Goal: Communication & Community: Answer question/provide support

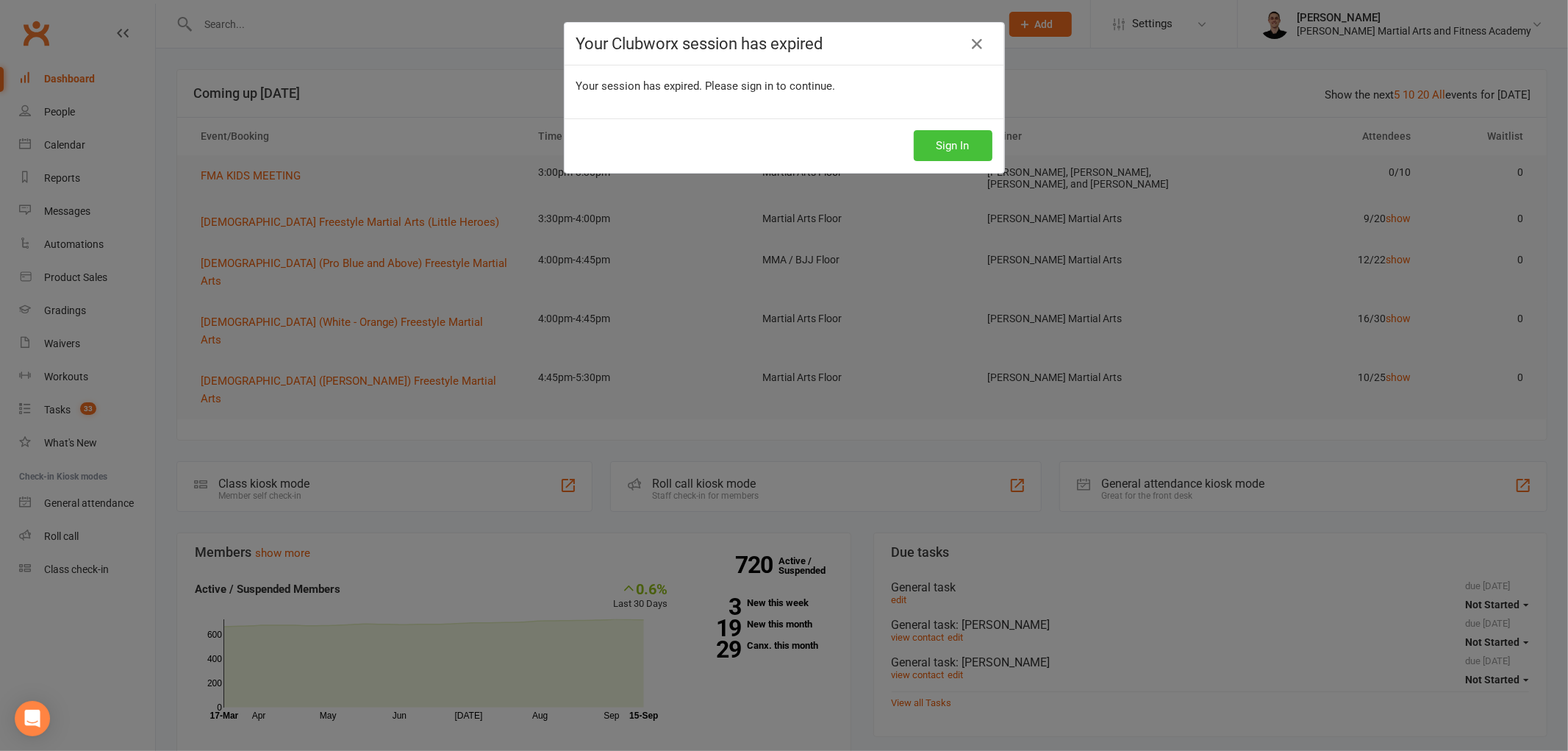
click at [922, 160] on button "Sign In" at bounding box center [952, 146] width 78 height 31
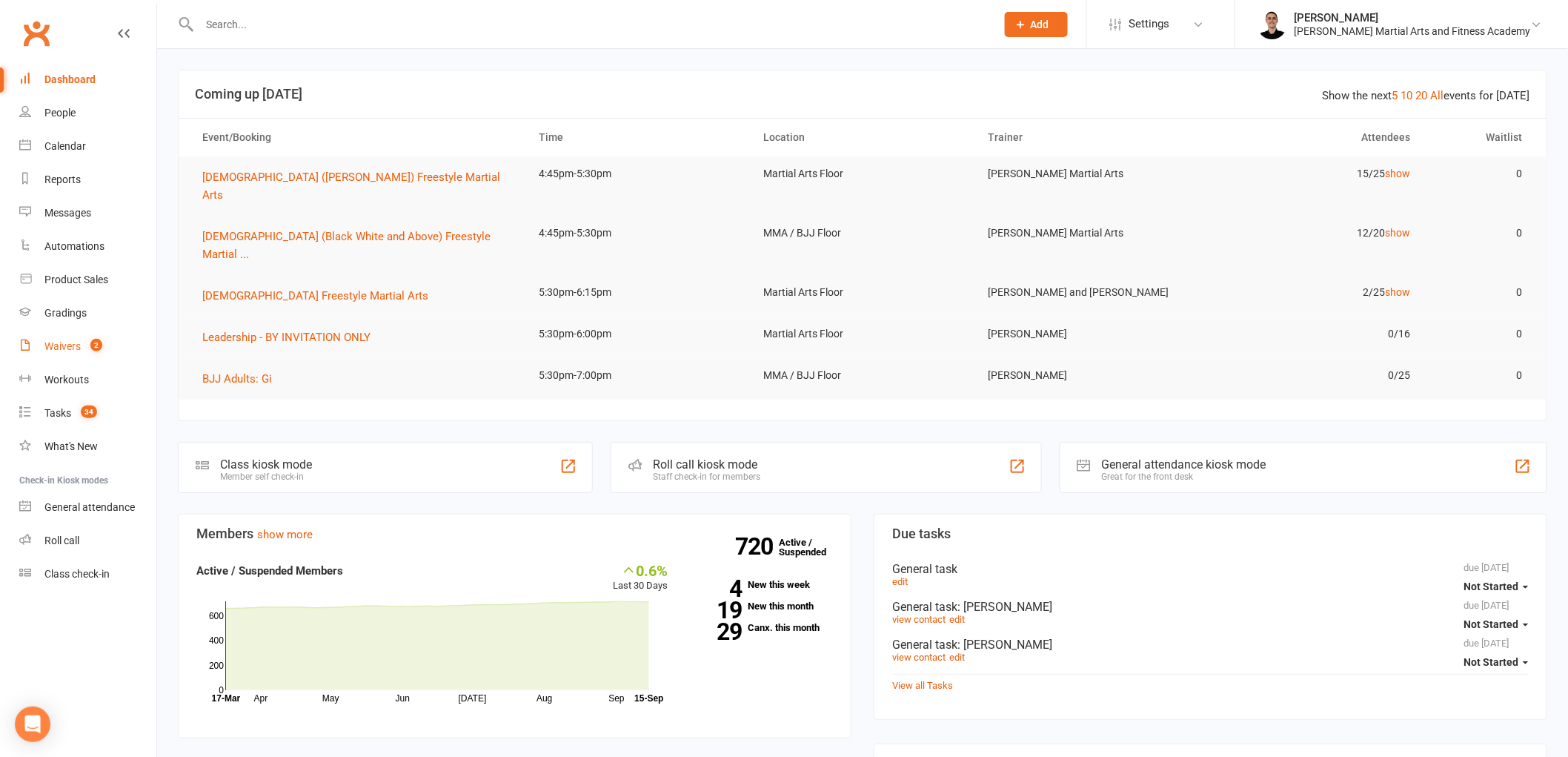
click at [36, 335] on link "Waivers 2" at bounding box center [87, 346] width 137 height 33
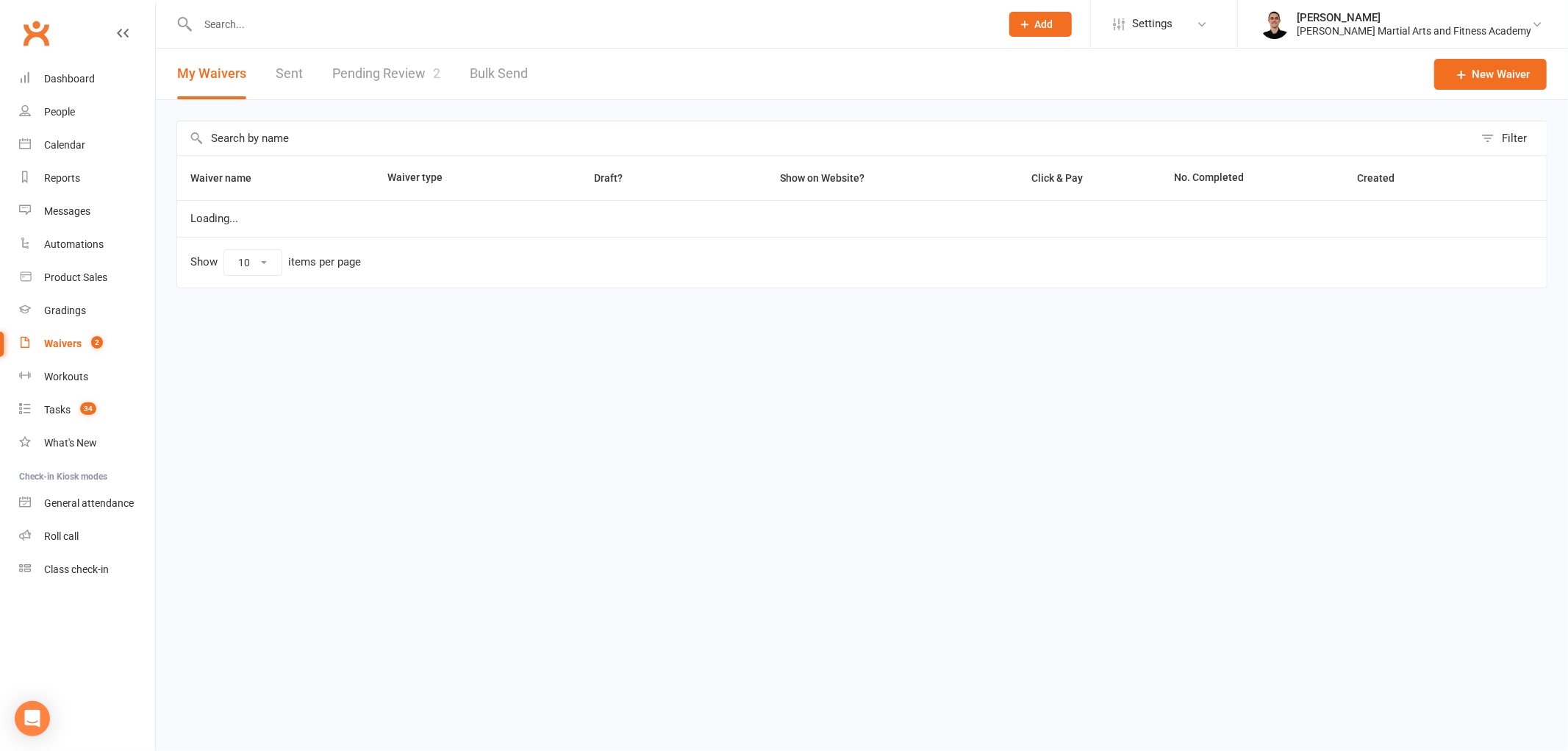
select select "25"
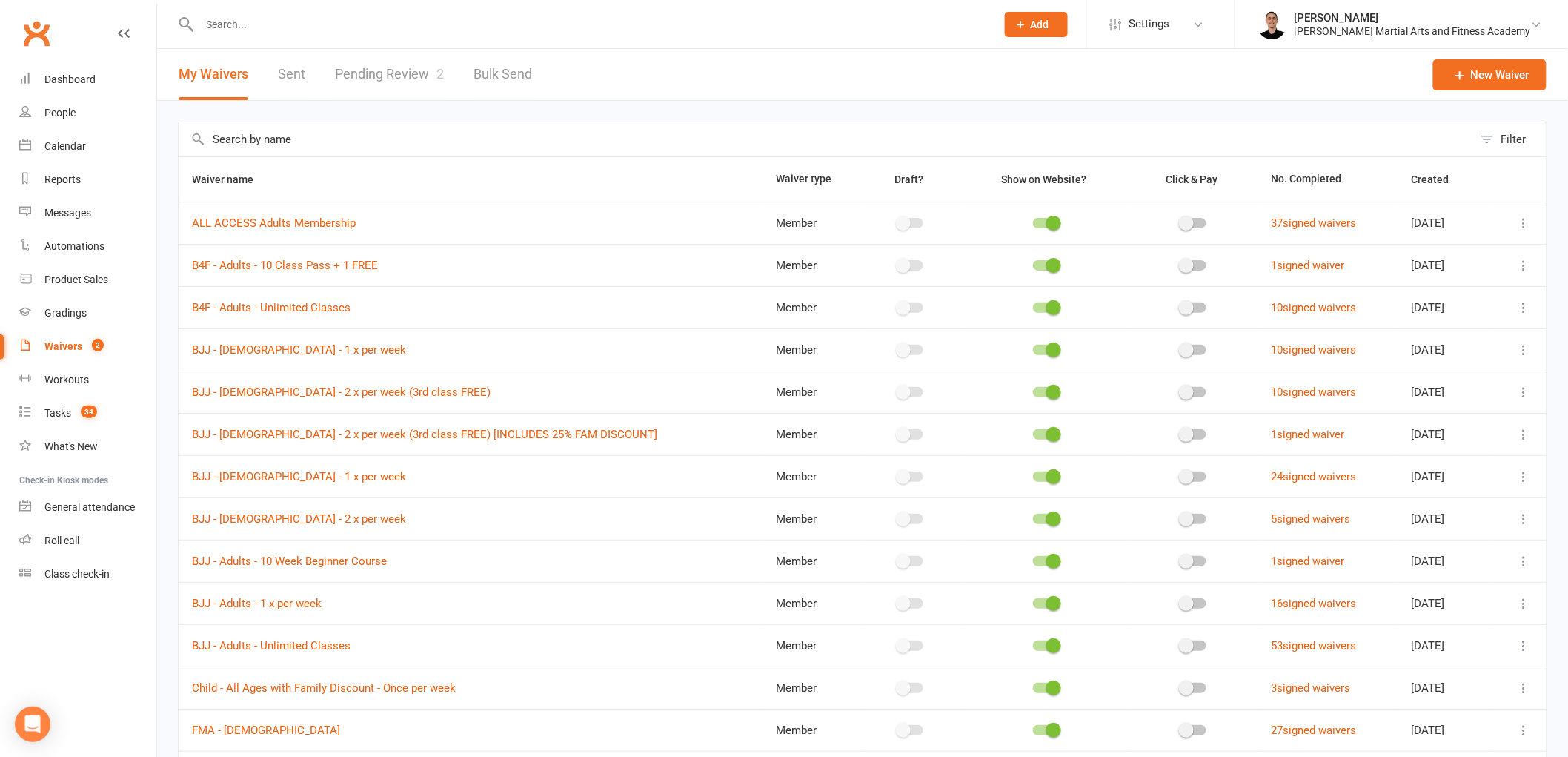
click at [391, 68] on link "Pending Review 2" at bounding box center [389, 74] width 109 height 51
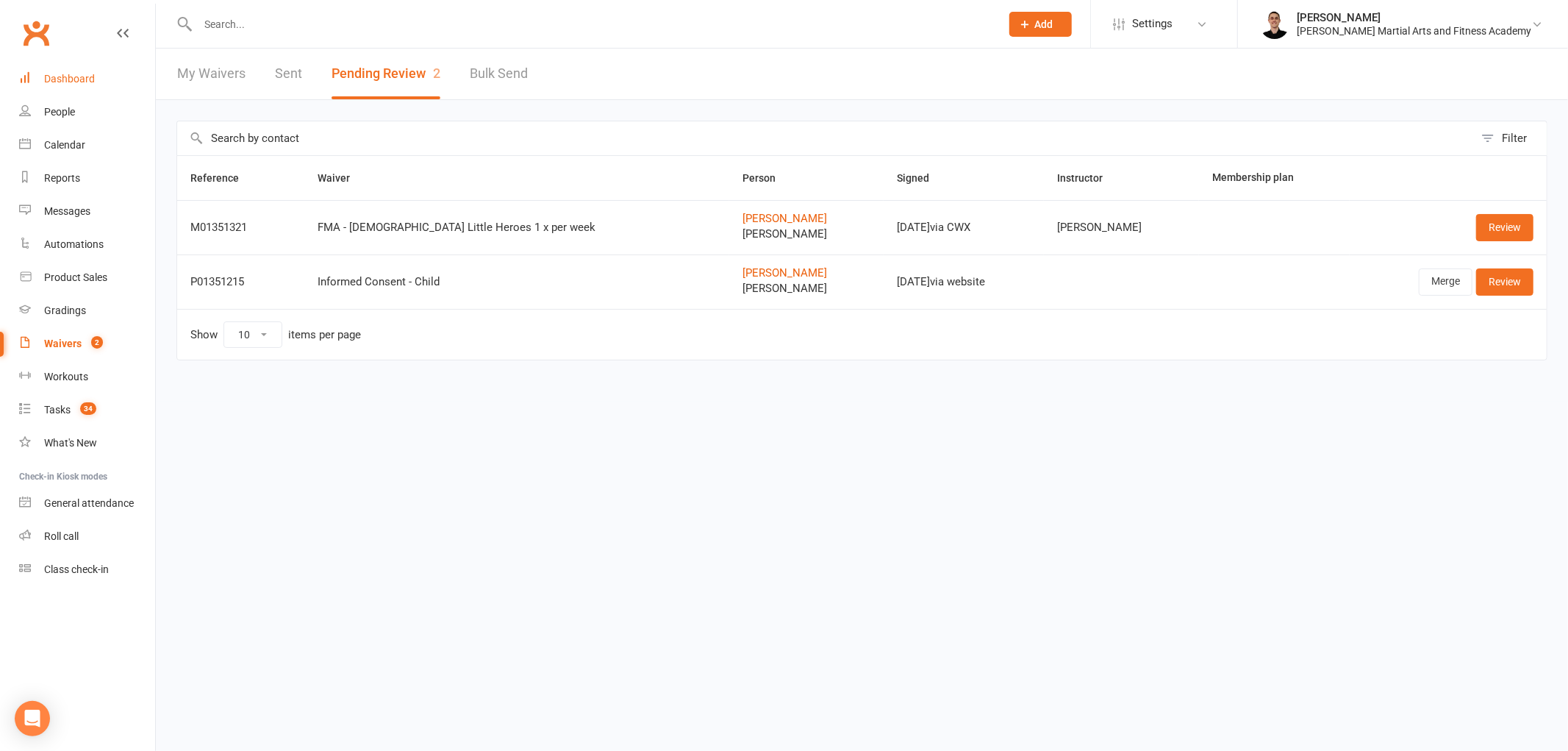
click at [55, 68] on link "Dashboard" at bounding box center [87, 78] width 136 height 33
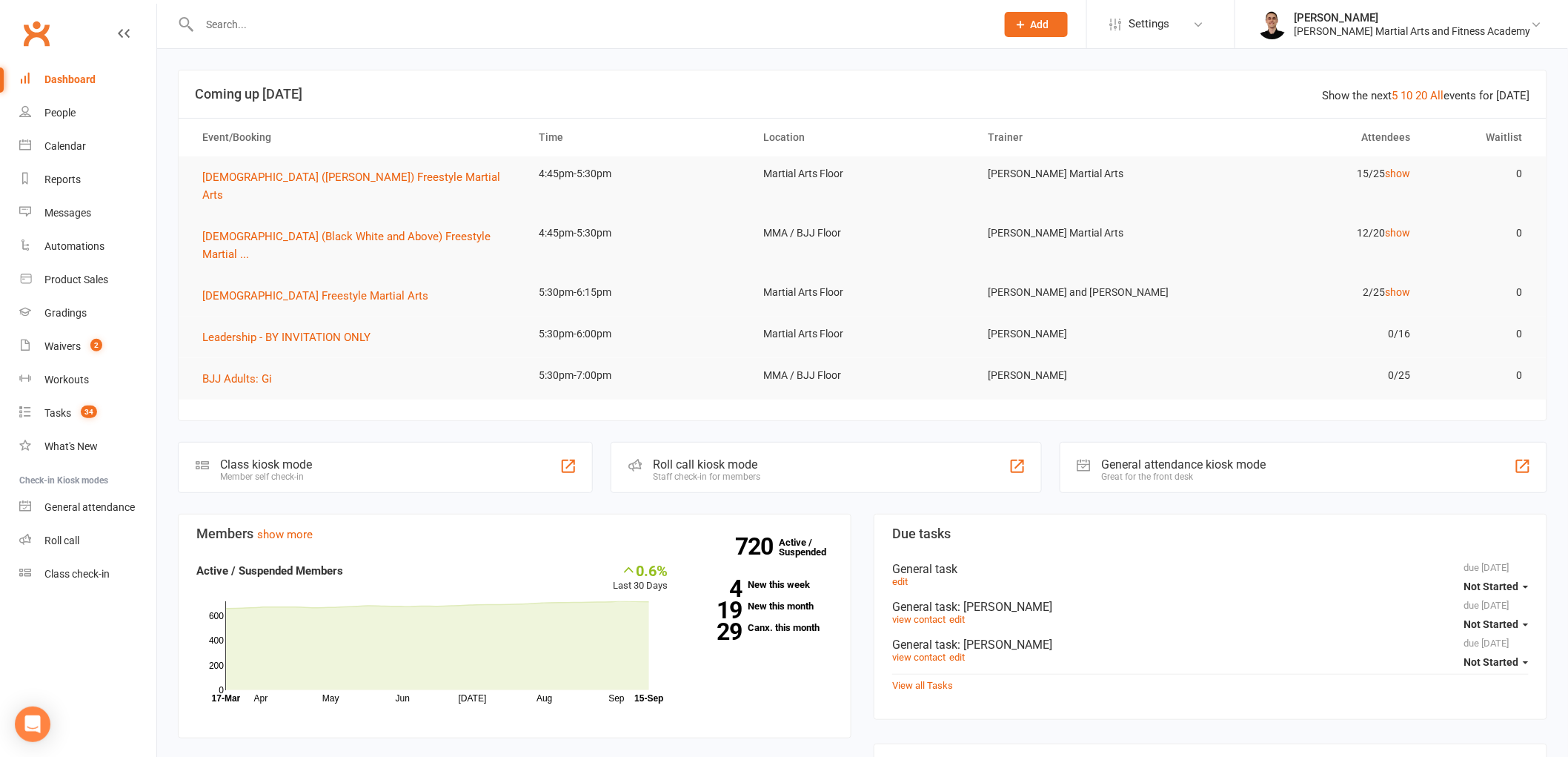
click at [792, 514] on section "Members show more 0.6% Last 30 Days Active / Suspended Members Apr May Jun Jul …" at bounding box center [515, 626] width 674 height 224
click at [795, 526] on link "720 Active / Suspended" at bounding box center [812, 547] width 65 height 42
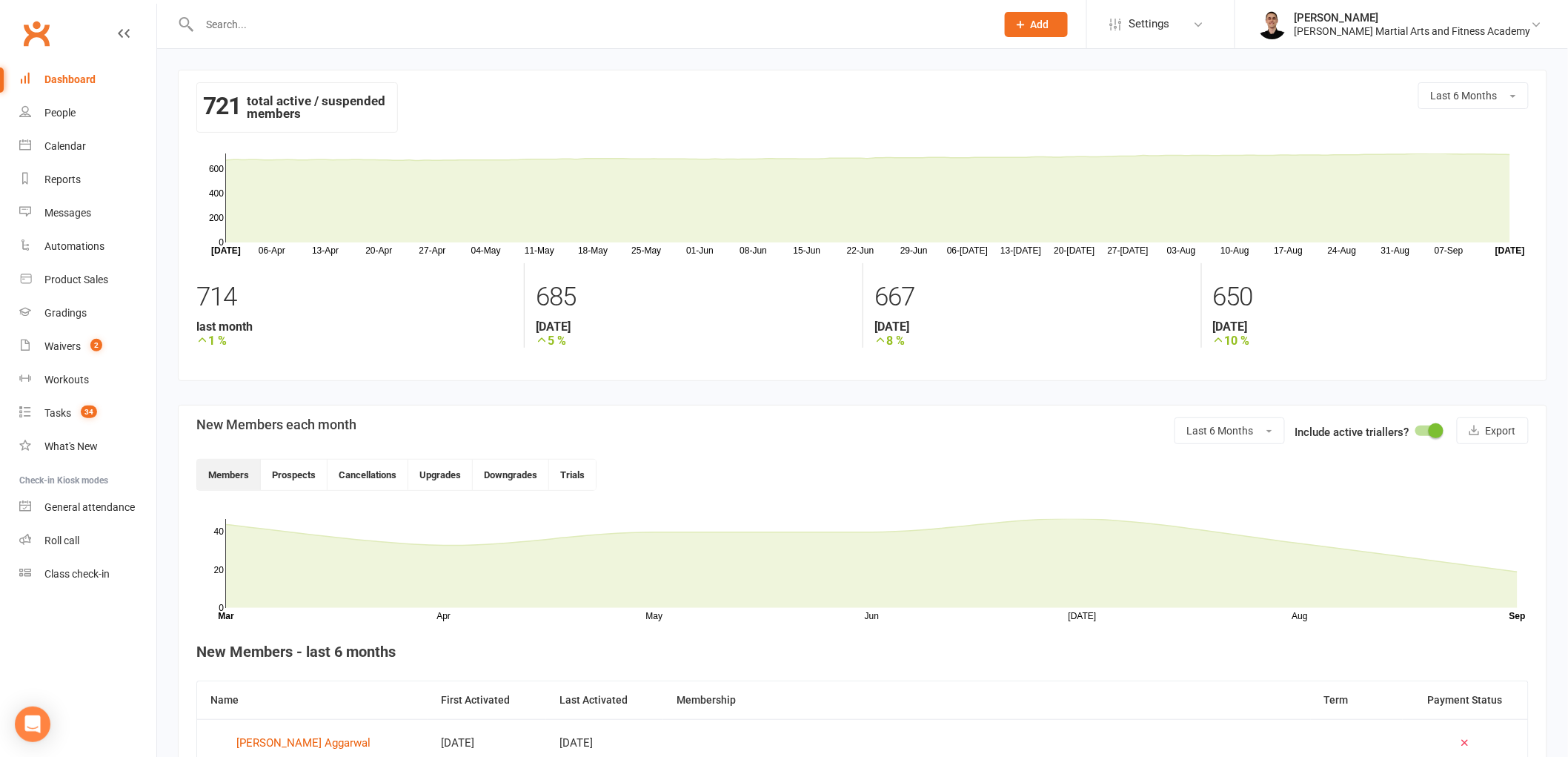
drag, startPoint x: 84, startPoint y: 149, endPoint x: 18, endPoint y: 463, distance: 320.9
click at [18, 463] on li "What's New" at bounding box center [78, 446] width 156 height 33
click at [52, 327] on link "Gradings" at bounding box center [87, 313] width 137 height 33
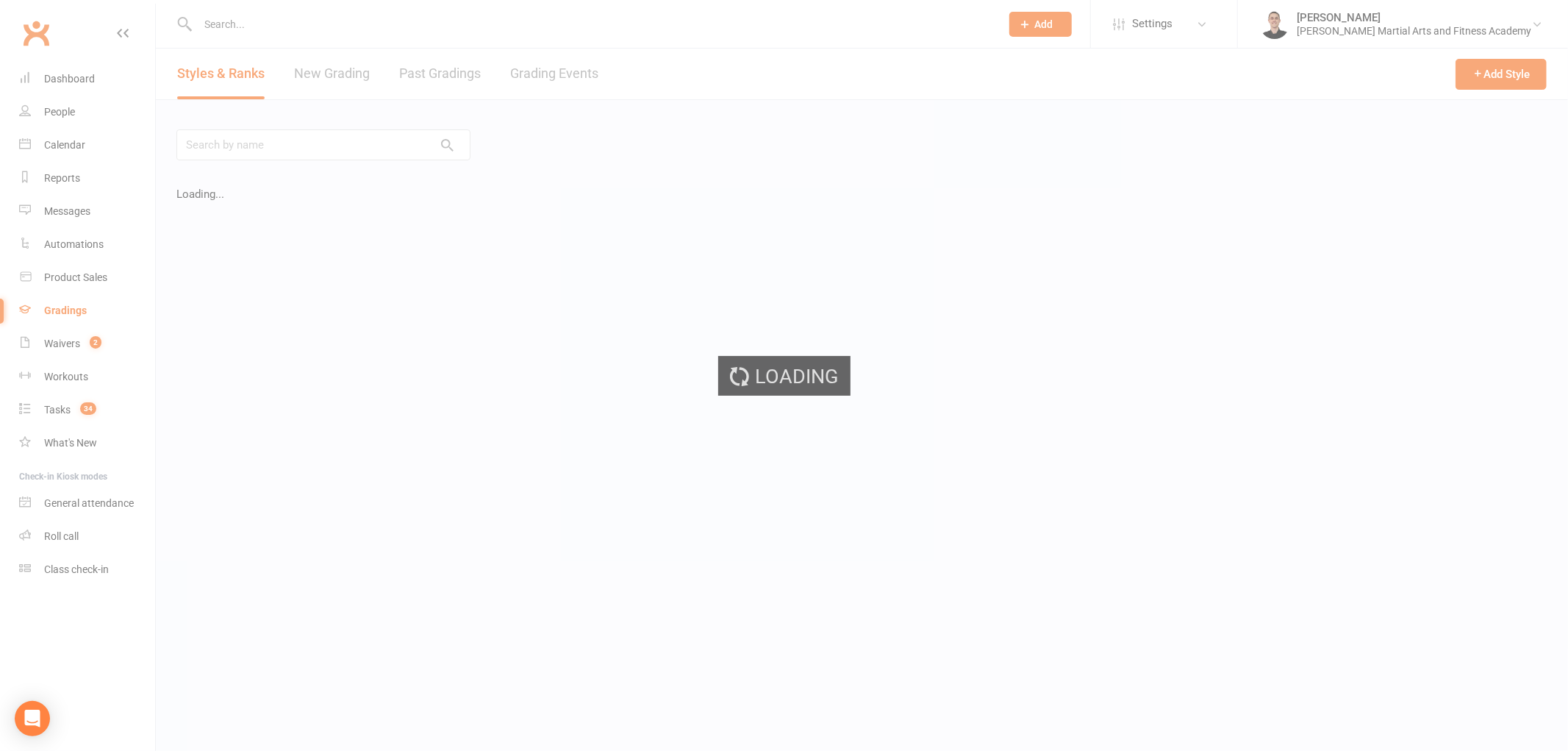
click at [55, 333] on div "Loading" at bounding box center [784, 376] width 1568 height 751
click at [62, 337] on div "Loading" at bounding box center [784, 376] width 1568 height 751
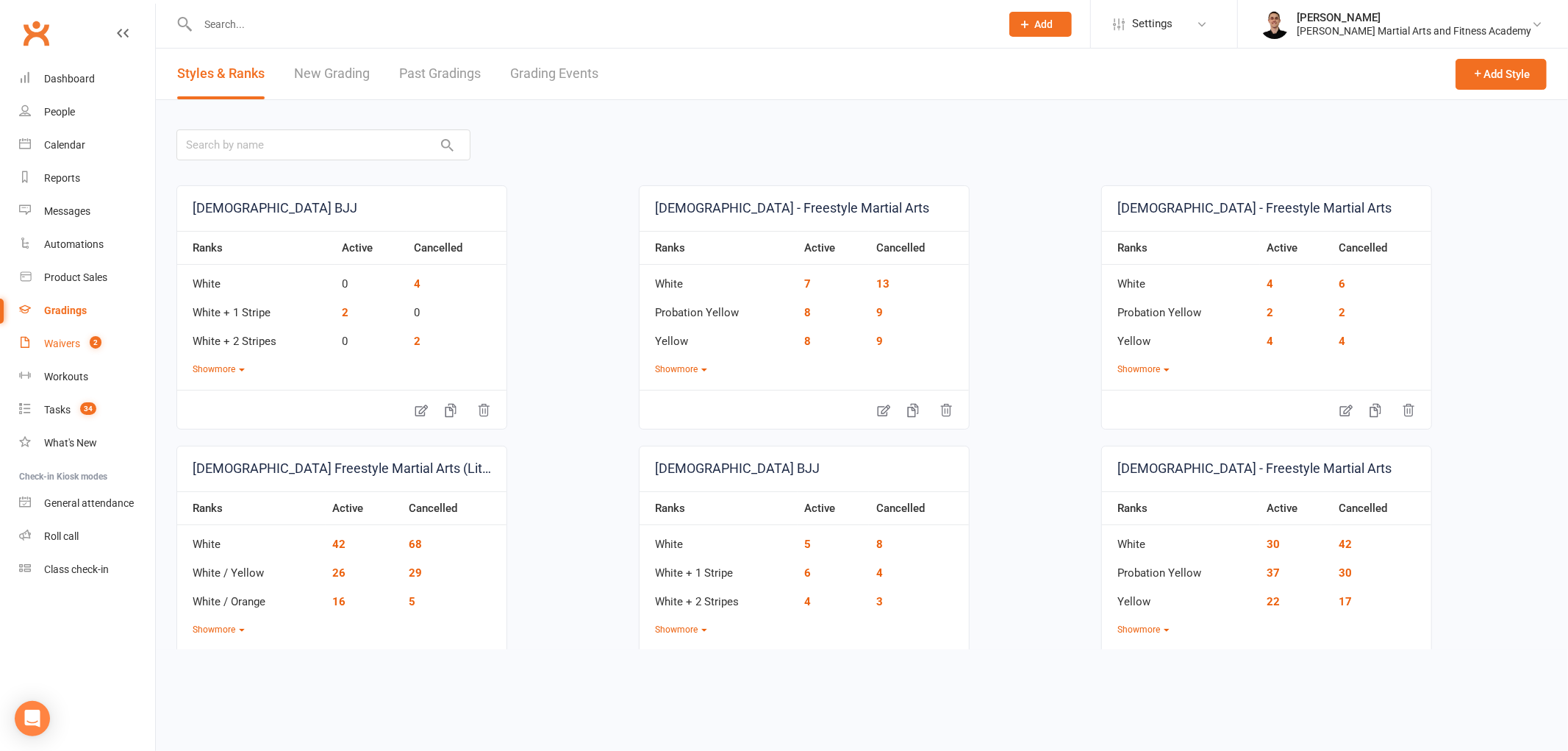
click at [53, 357] on link "Waivers 2" at bounding box center [87, 343] width 136 height 33
select select "25"
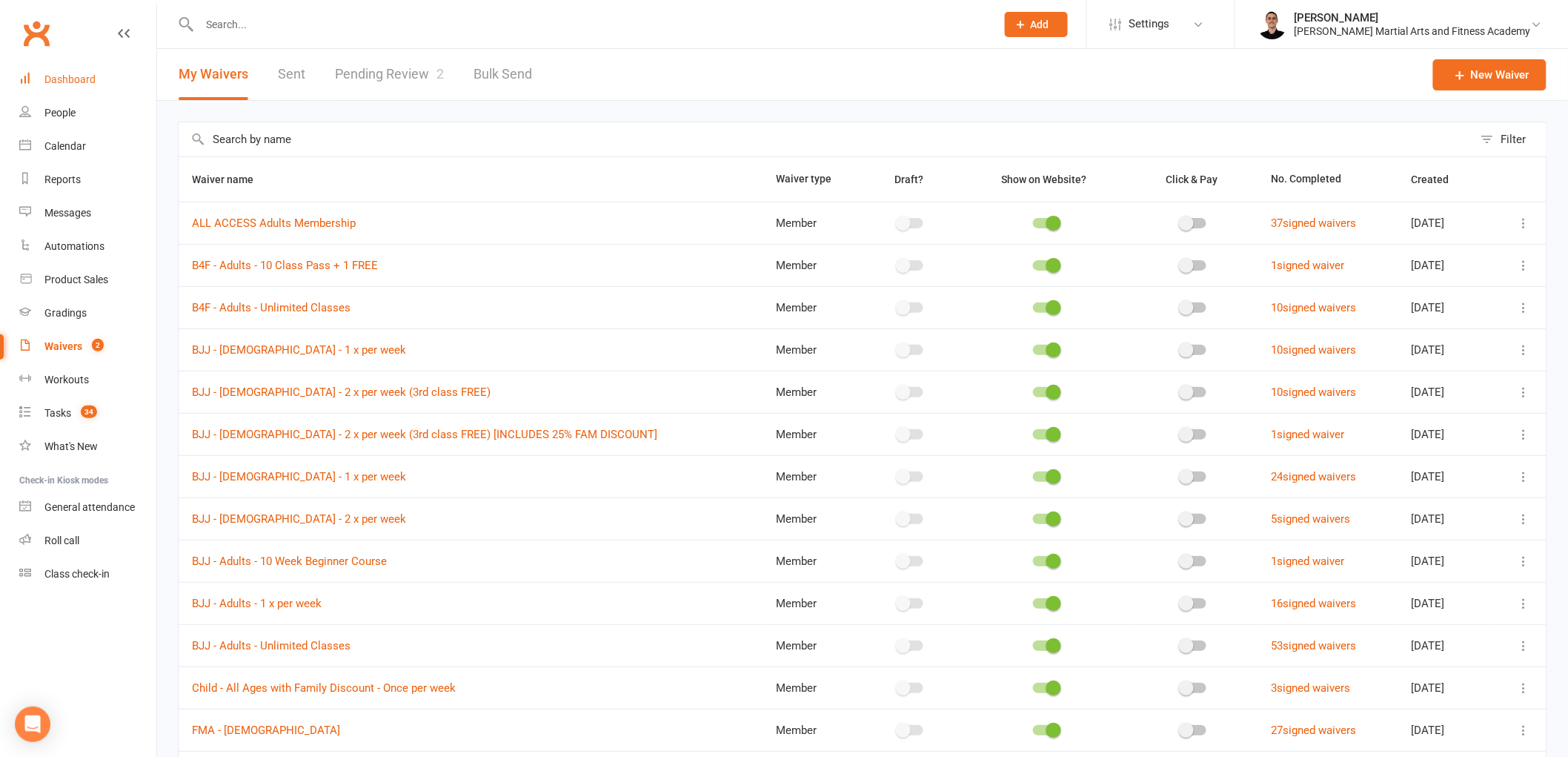
click at [35, 74] on link "Dashboard" at bounding box center [87, 79] width 137 height 33
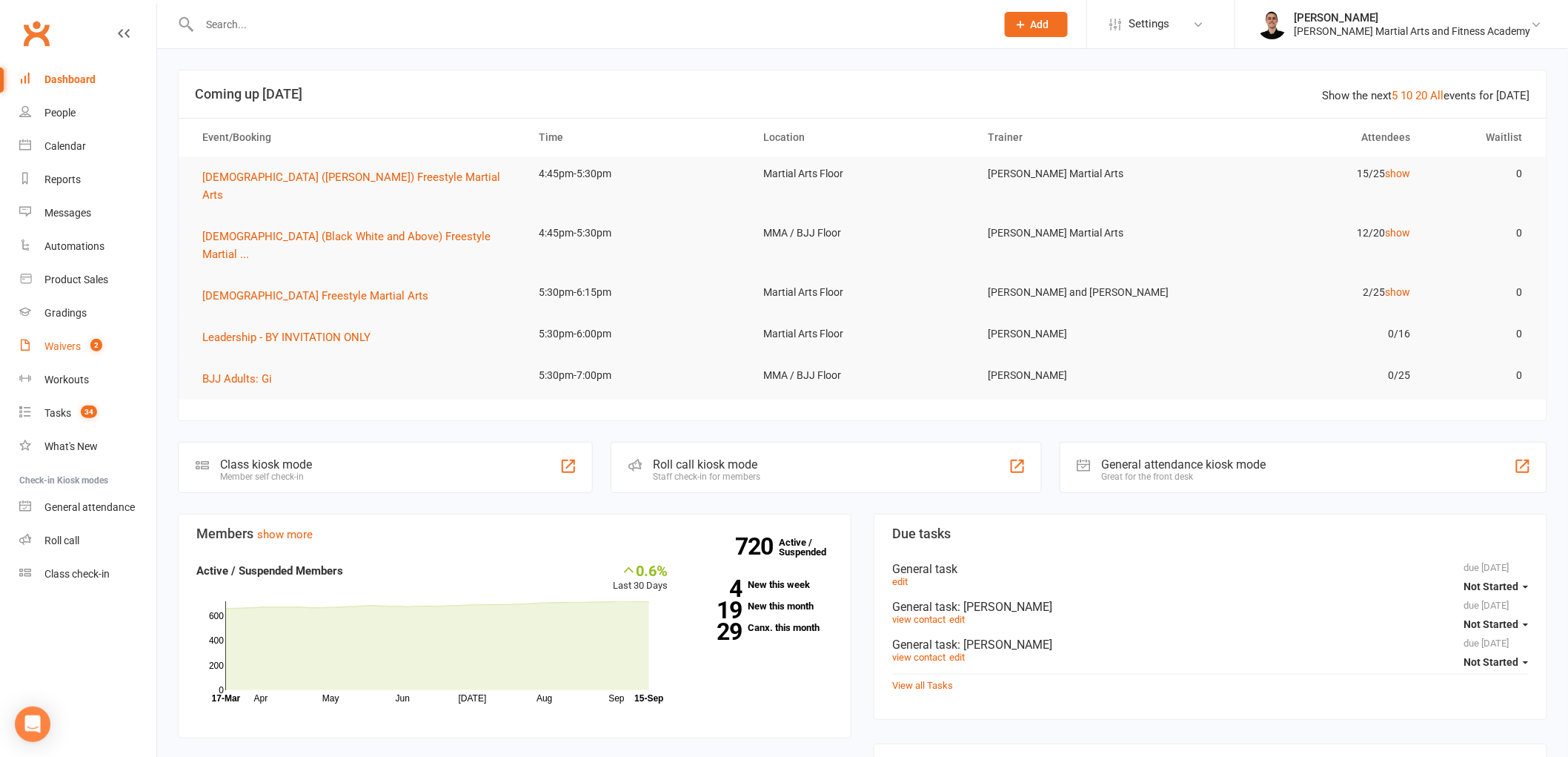
click at [73, 350] on div "Waivers" at bounding box center [62, 346] width 36 height 12
select select "25"
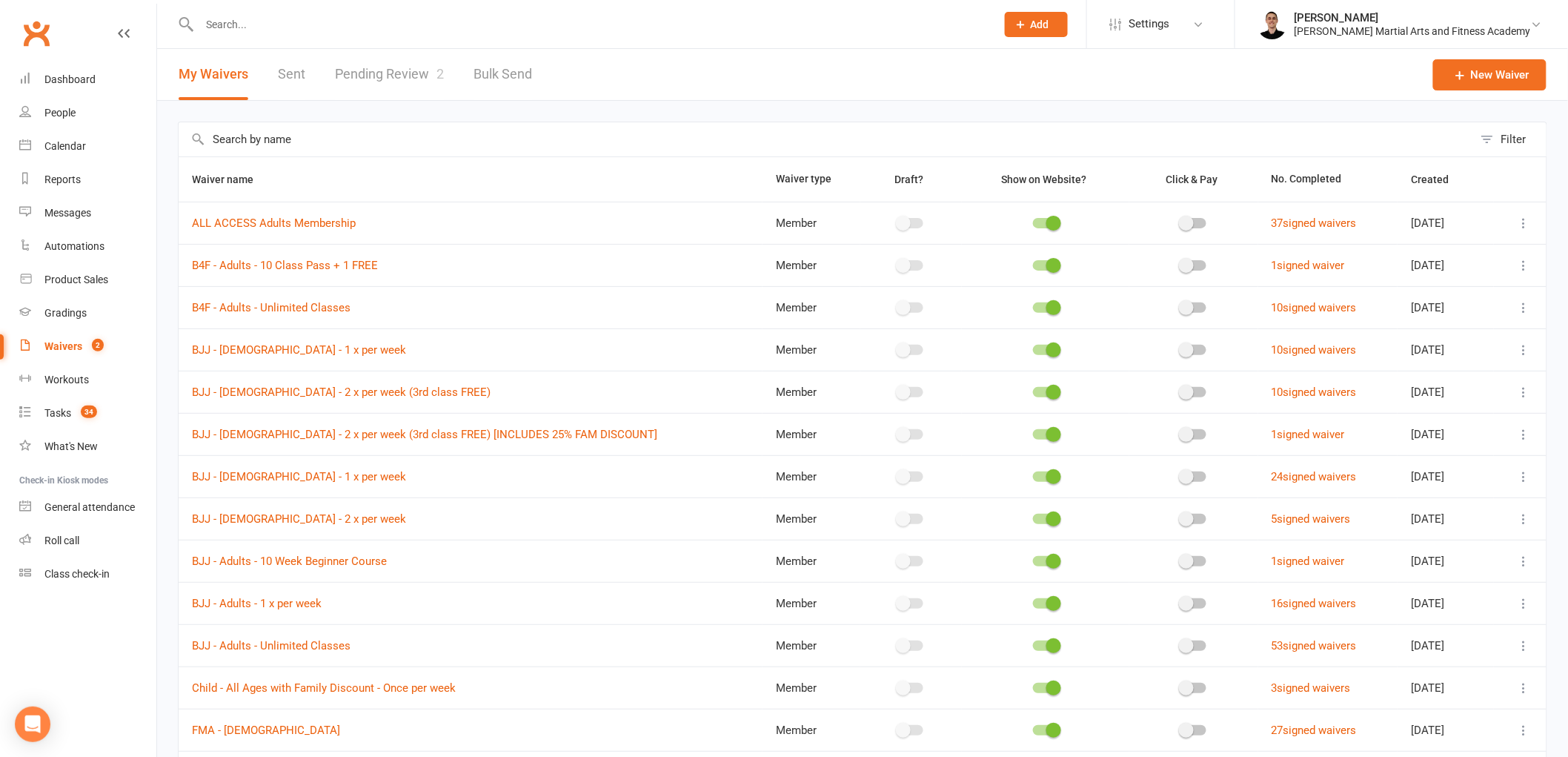
click at [395, 67] on link "Pending Review 2" at bounding box center [389, 74] width 109 height 51
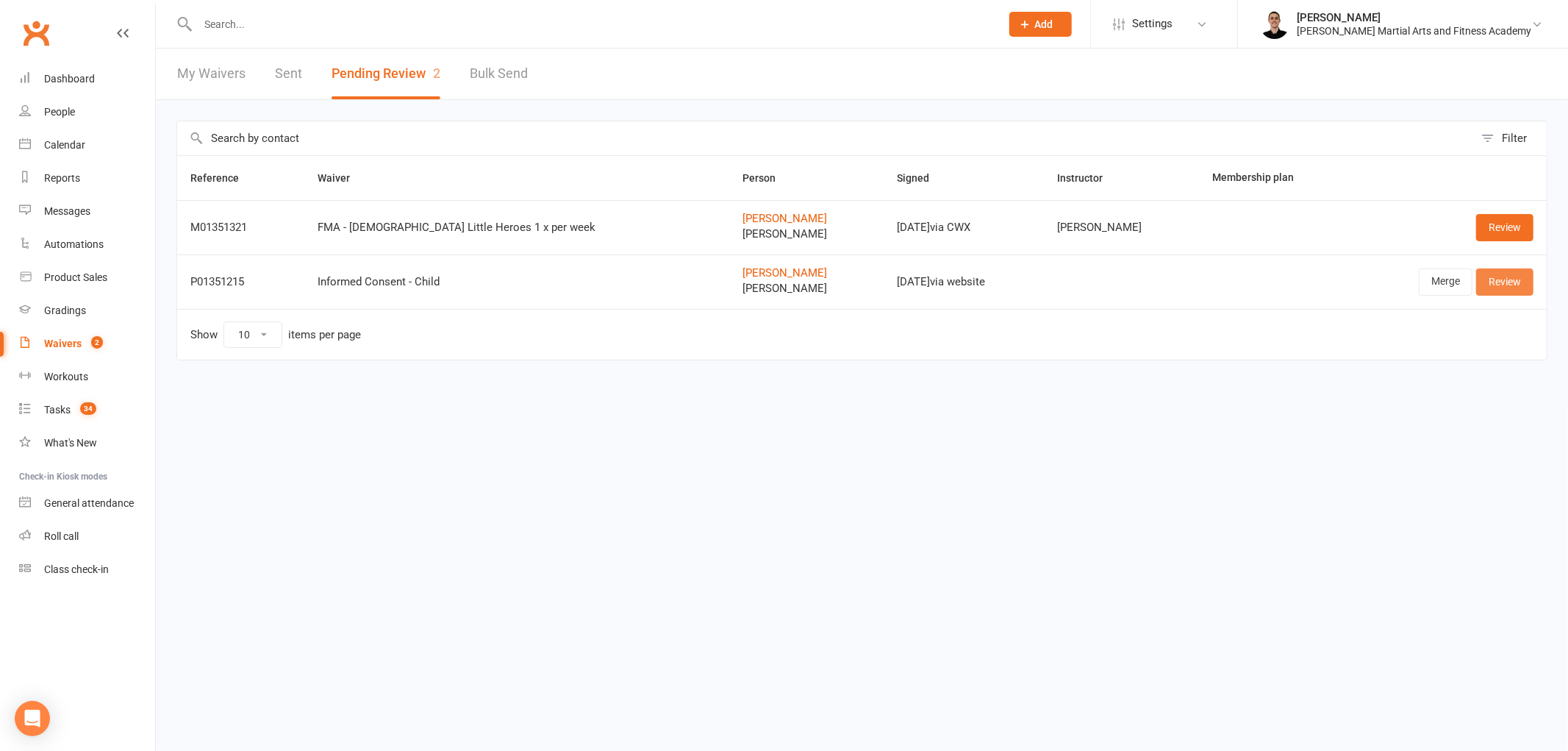
click at [1513, 290] on link "Review" at bounding box center [1504, 282] width 58 height 26
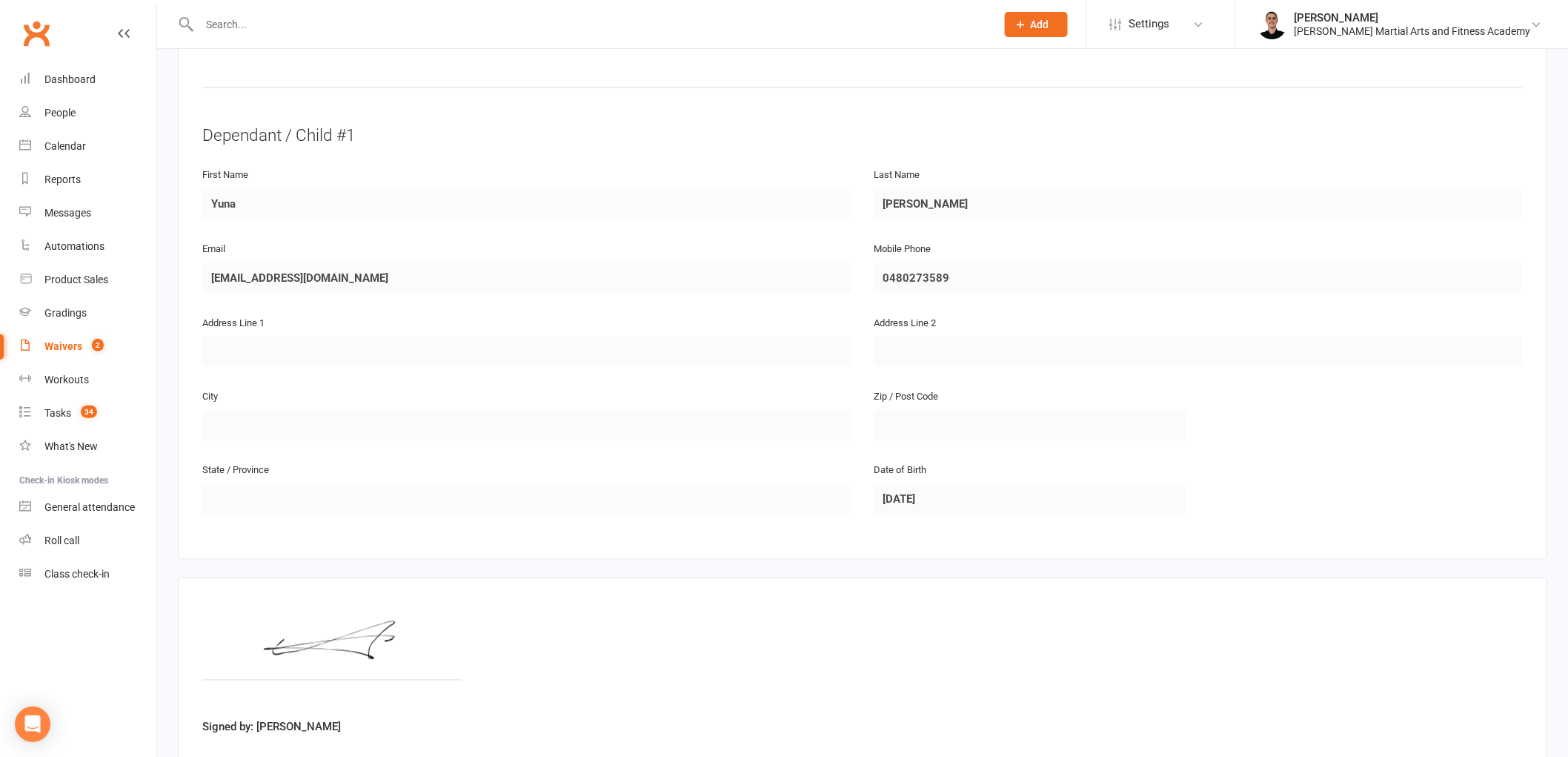
scroll to position [811, 0]
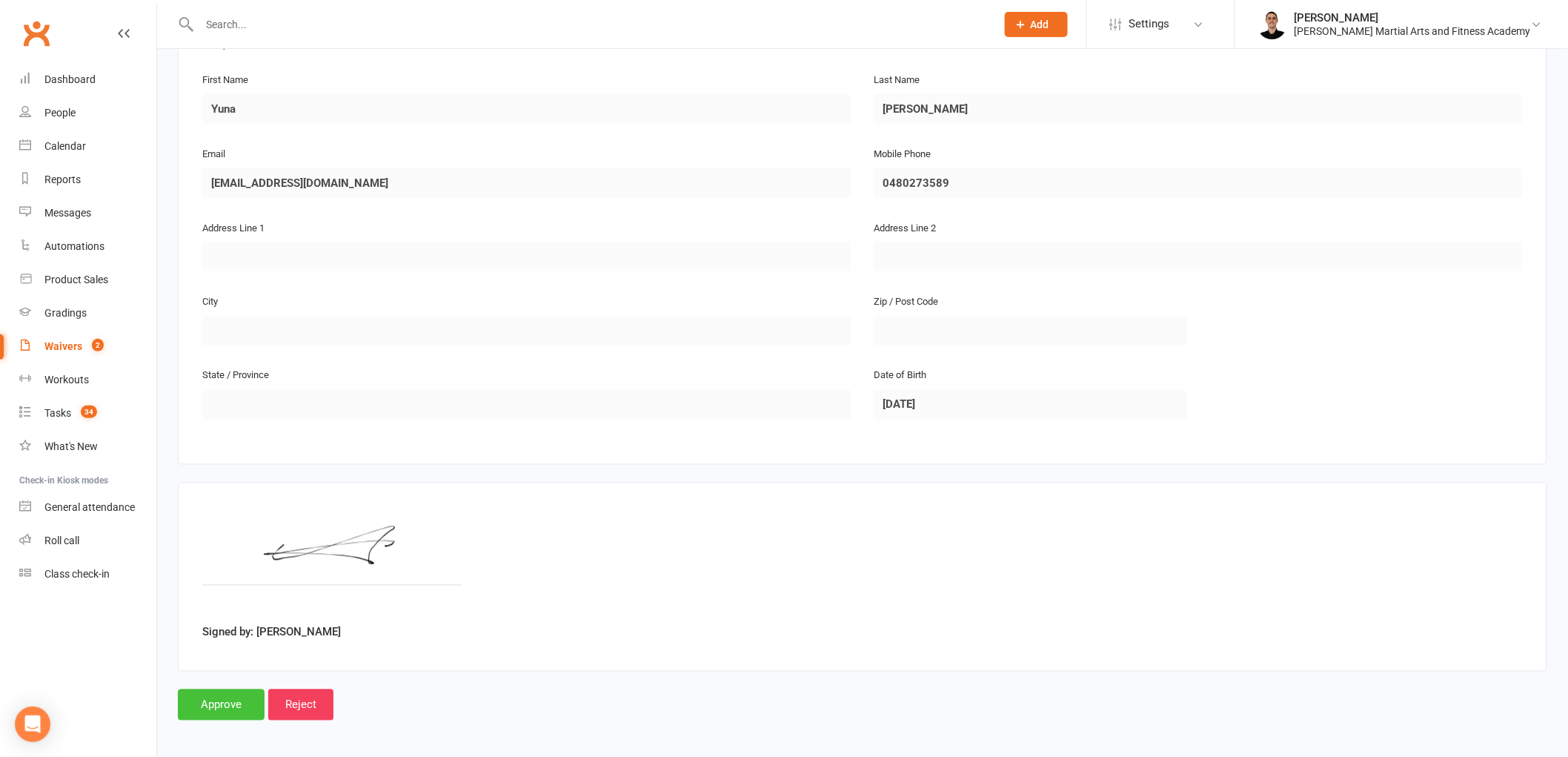
click at [211, 694] on input "Approve" at bounding box center [221, 705] width 87 height 31
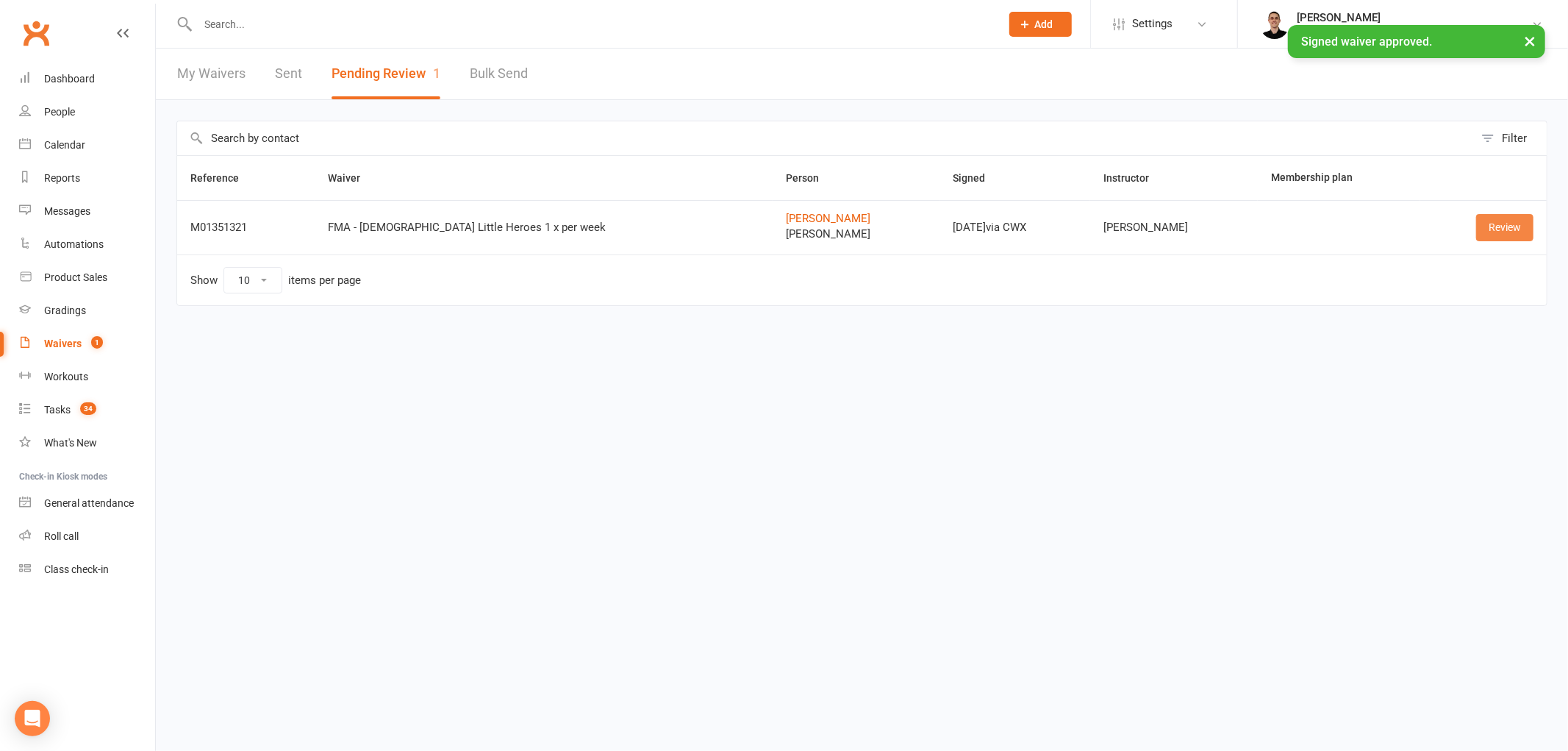
click at [1493, 226] on link "Review" at bounding box center [1504, 227] width 58 height 26
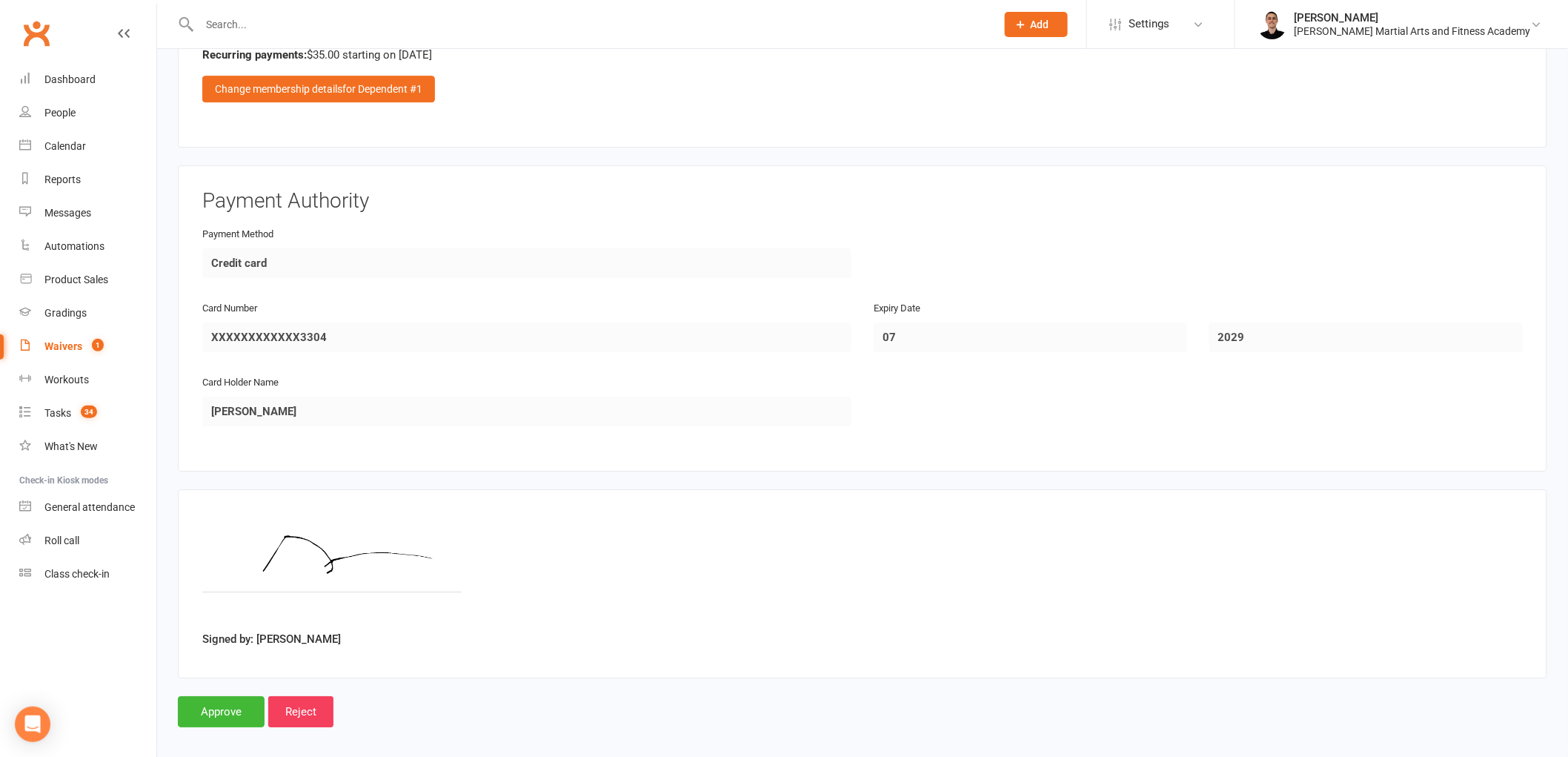
scroll to position [1853, 0]
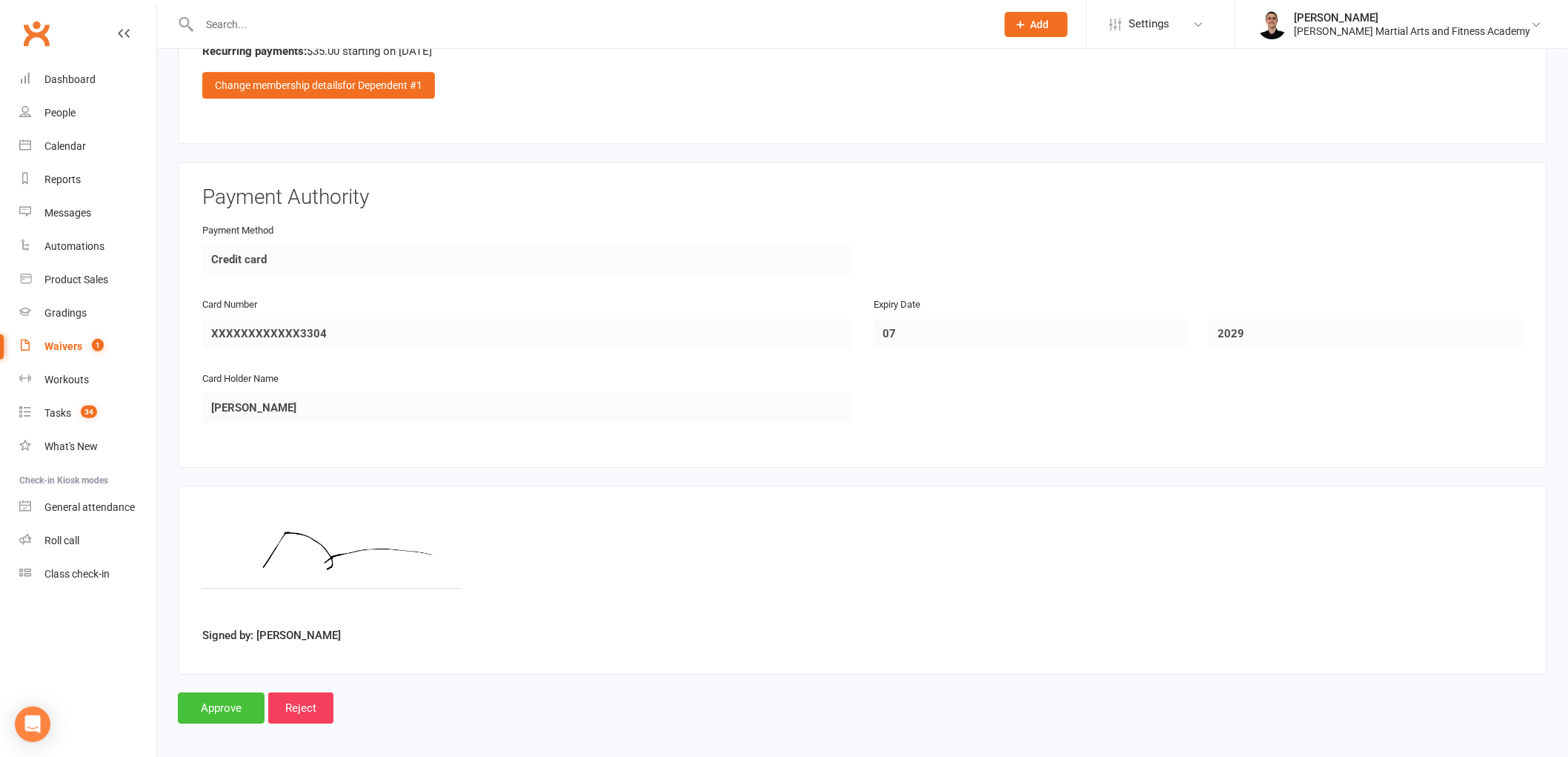
click at [222, 694] on input "Approve" at bounding box center [221, 707] width 87 height 31
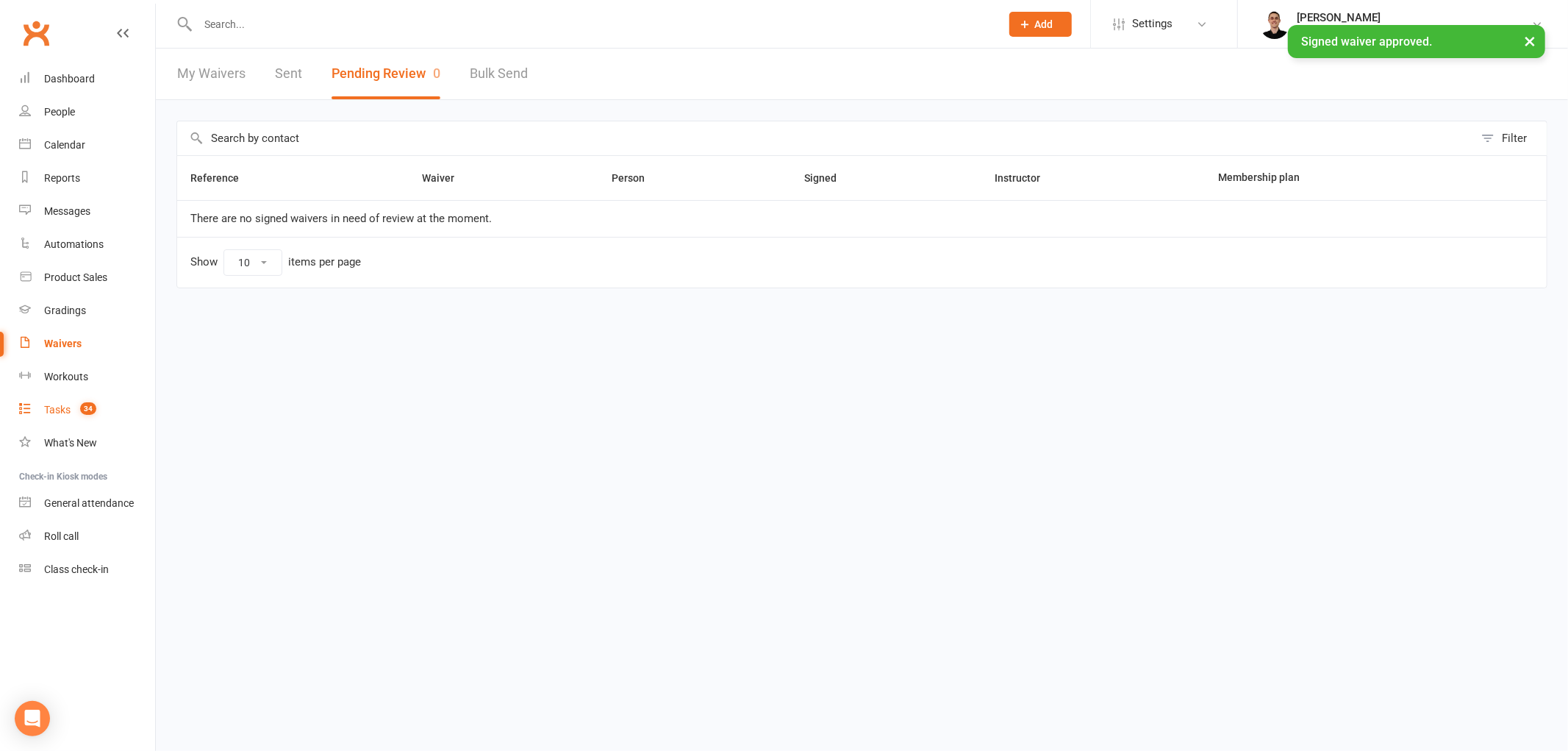
click at [68, 404] on div "Tasks" at bounding box center [57, 409] width 26 height 12
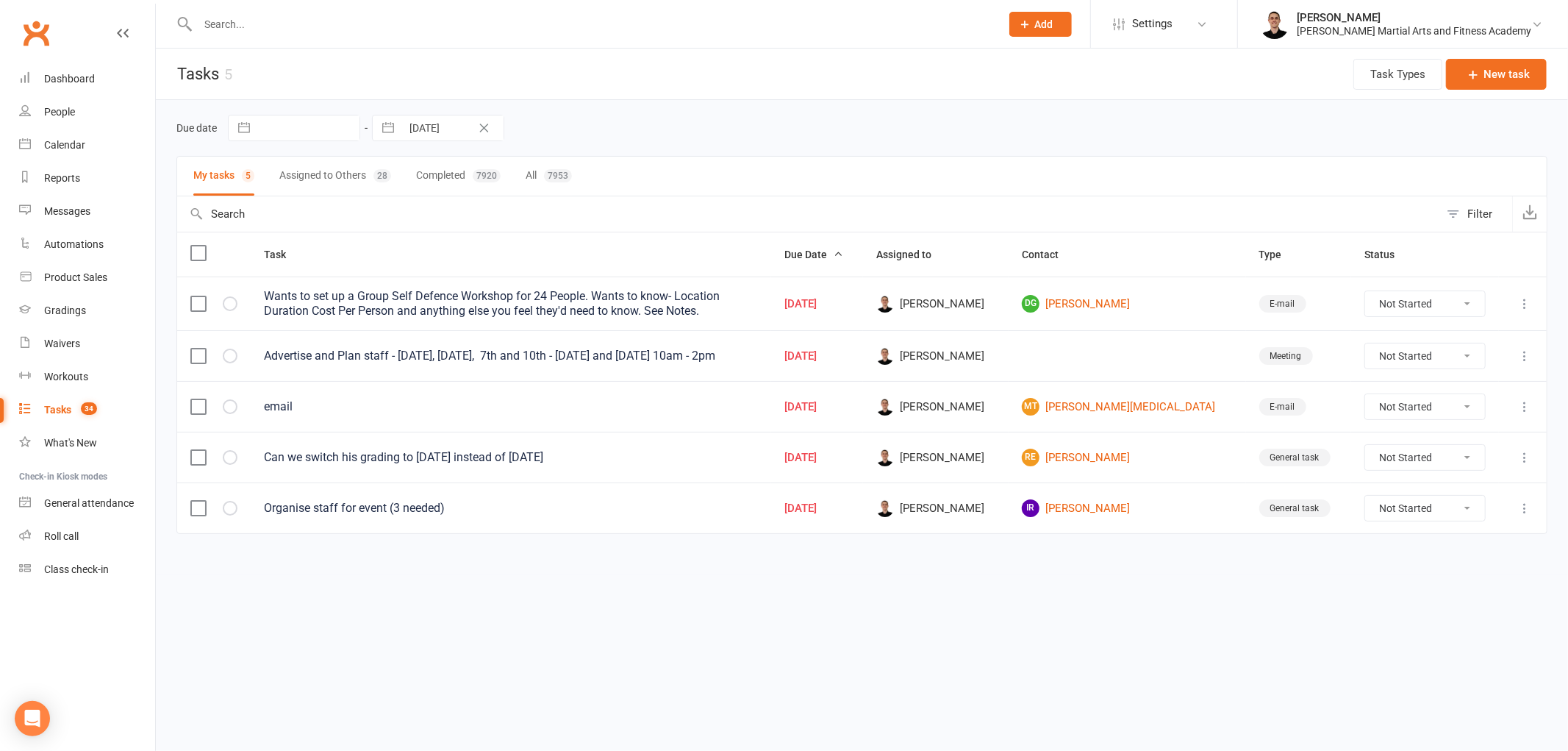
click at [857, 596] on html "Prospect Member Non-attending contact Class / event Appointment Grading event T…" at bounding box center [784, 298] width 1568 height 596
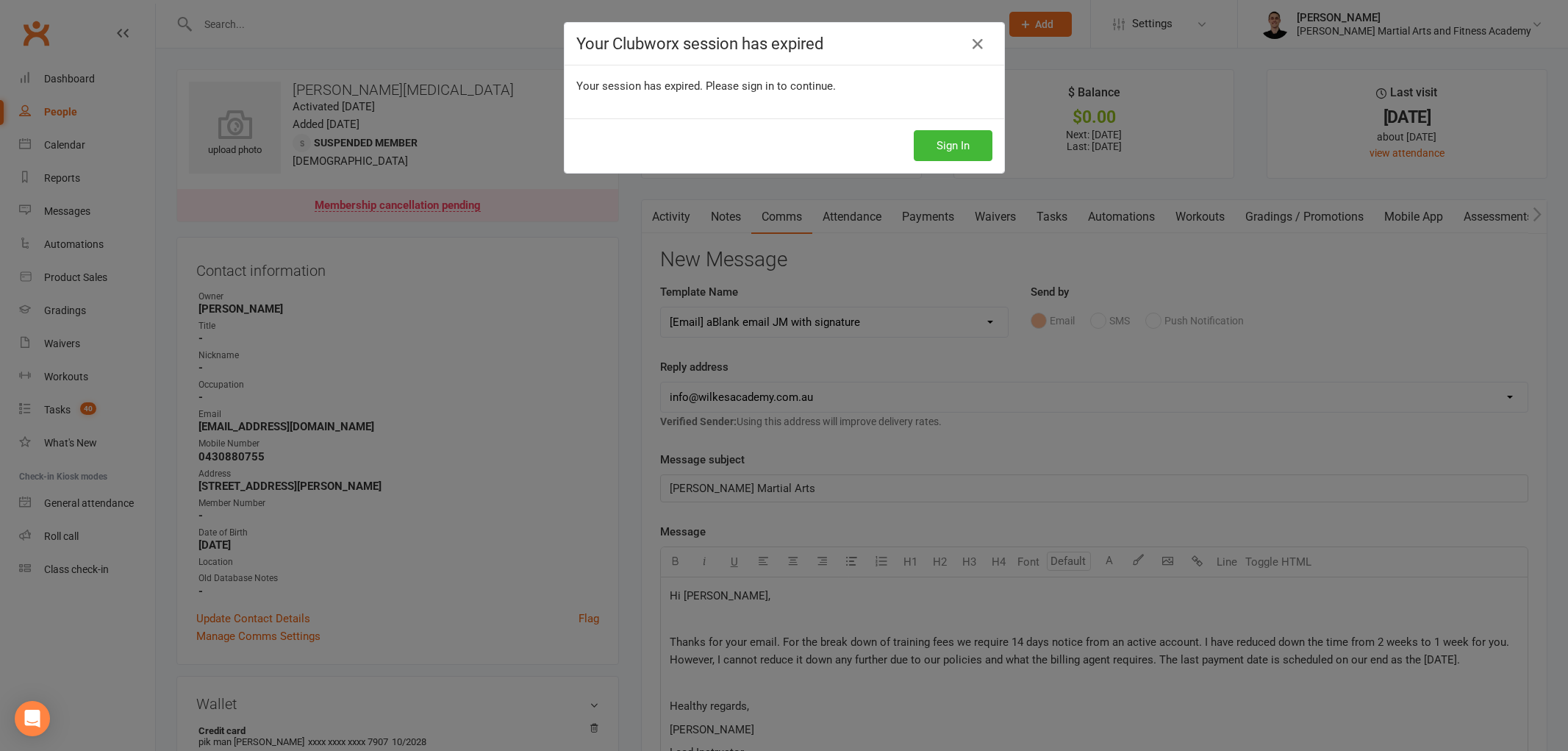
select select "39"
click at [691, 638] on div "Your Clubworx session has expired Your session has expired. Please sign in to c…" at bounding box center [784, 376] width 1568 height 751
click at [969, 35] on icon at bounding box center [977, 44] width 18 height 18
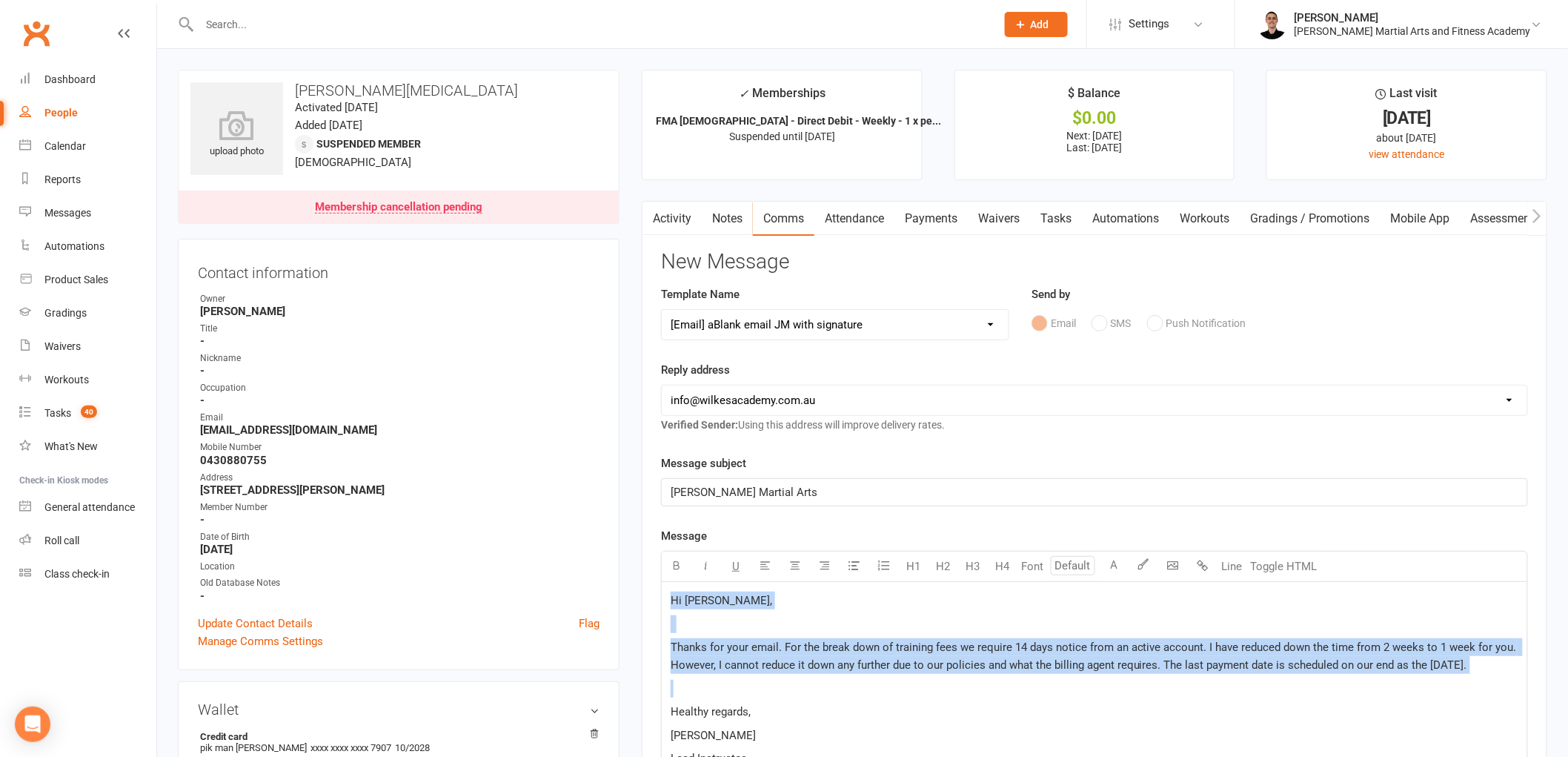
drag, startPoint x: 666, startPoint y: 598, endPoint x: 1469, endPoint y: 680, distance: 807.2
copy div "Hi Amanda, Thanks for your email. For the break down of training fees we requir…"
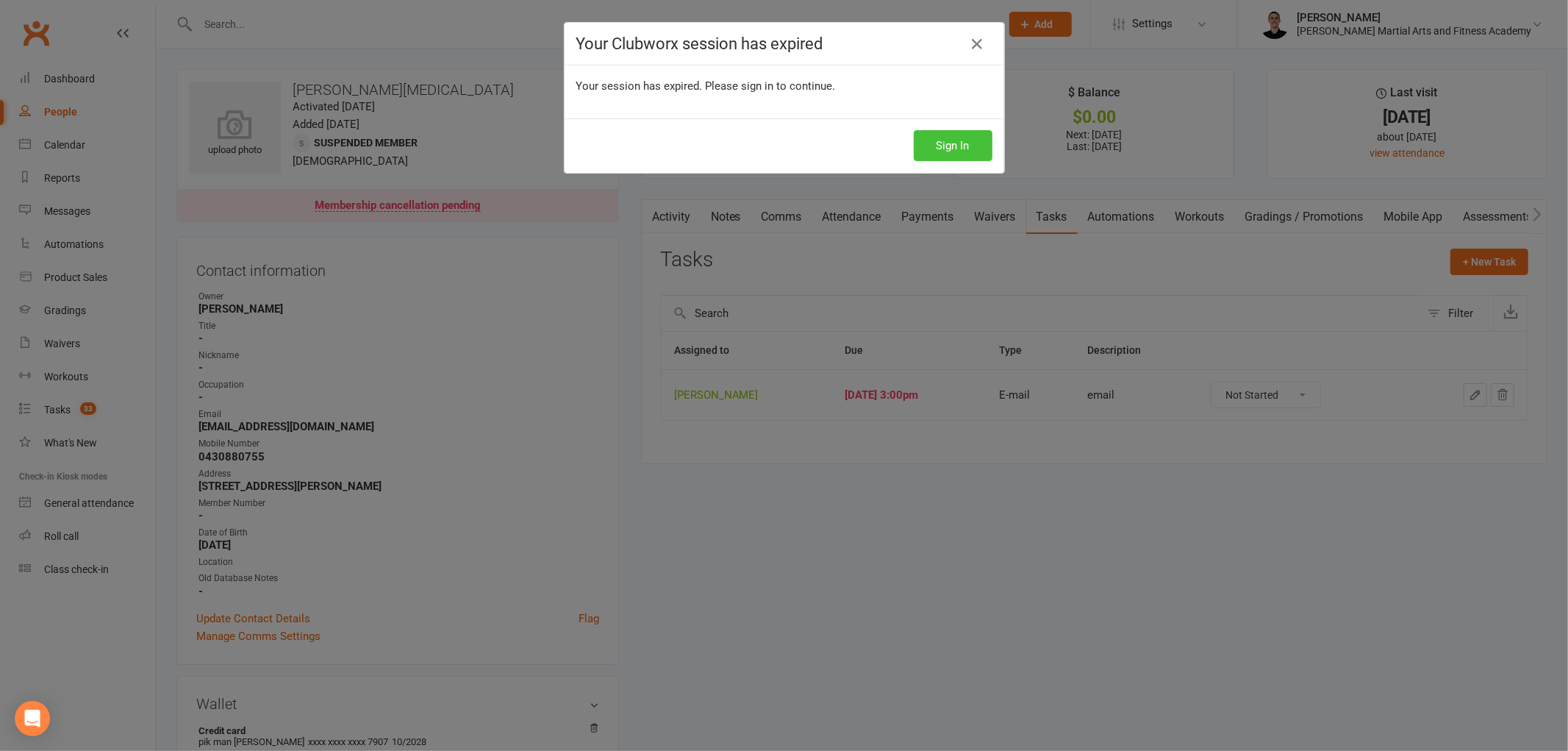
click at [939, 156] on button "Sign In" at bounding box center [952, 146] width 78 height 31
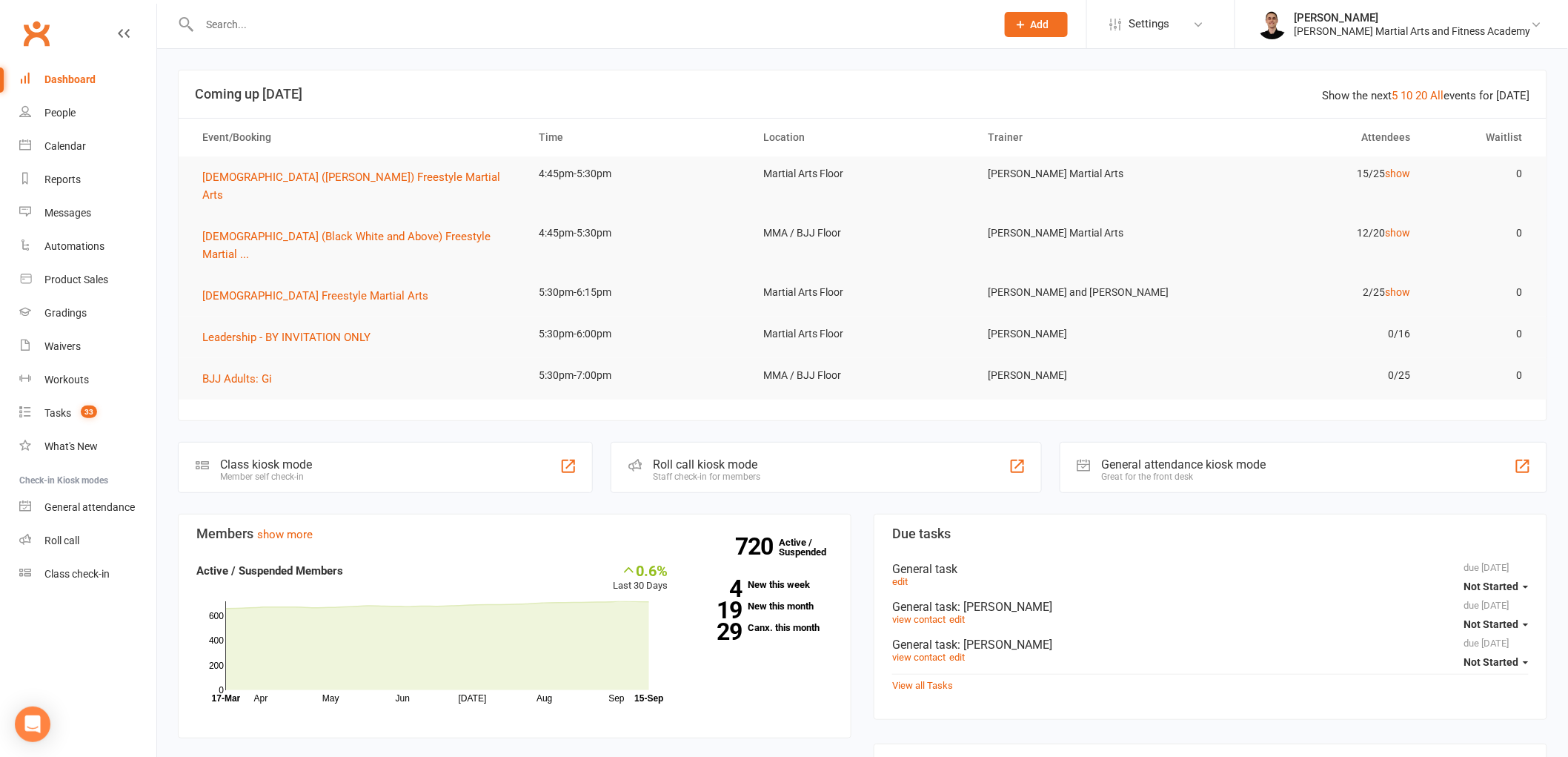
click at [314, 27] on input "text" at bounding box center [591, 24] width 791 height 21
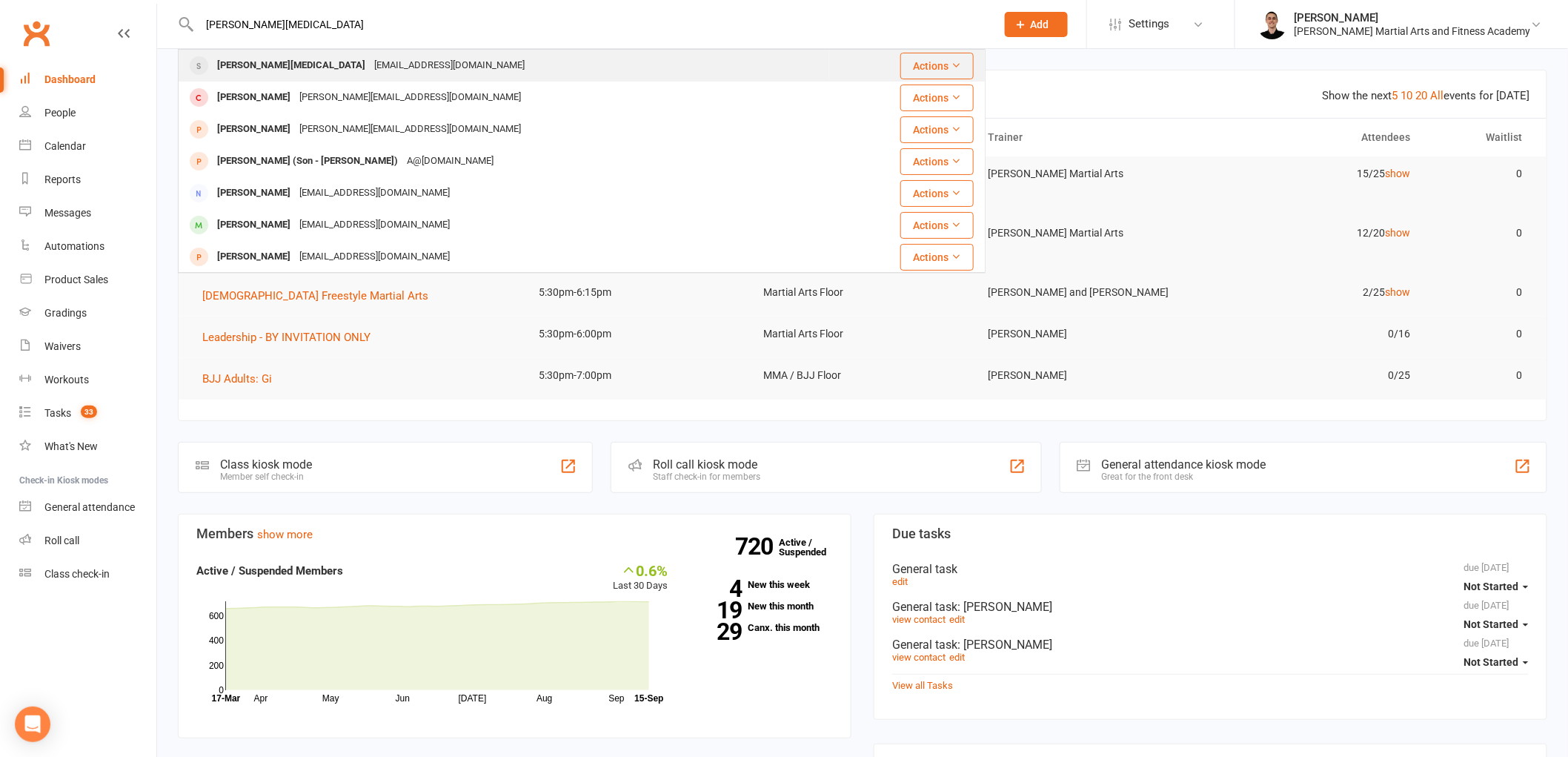
type input "[PERSON_NAME][MEDICAL_DATA]"
click at [370, 67] on div "[EMAIL_ADDRESS][DOMAIN_NAME]" at bounding box center [450, 66] width 159 height 22
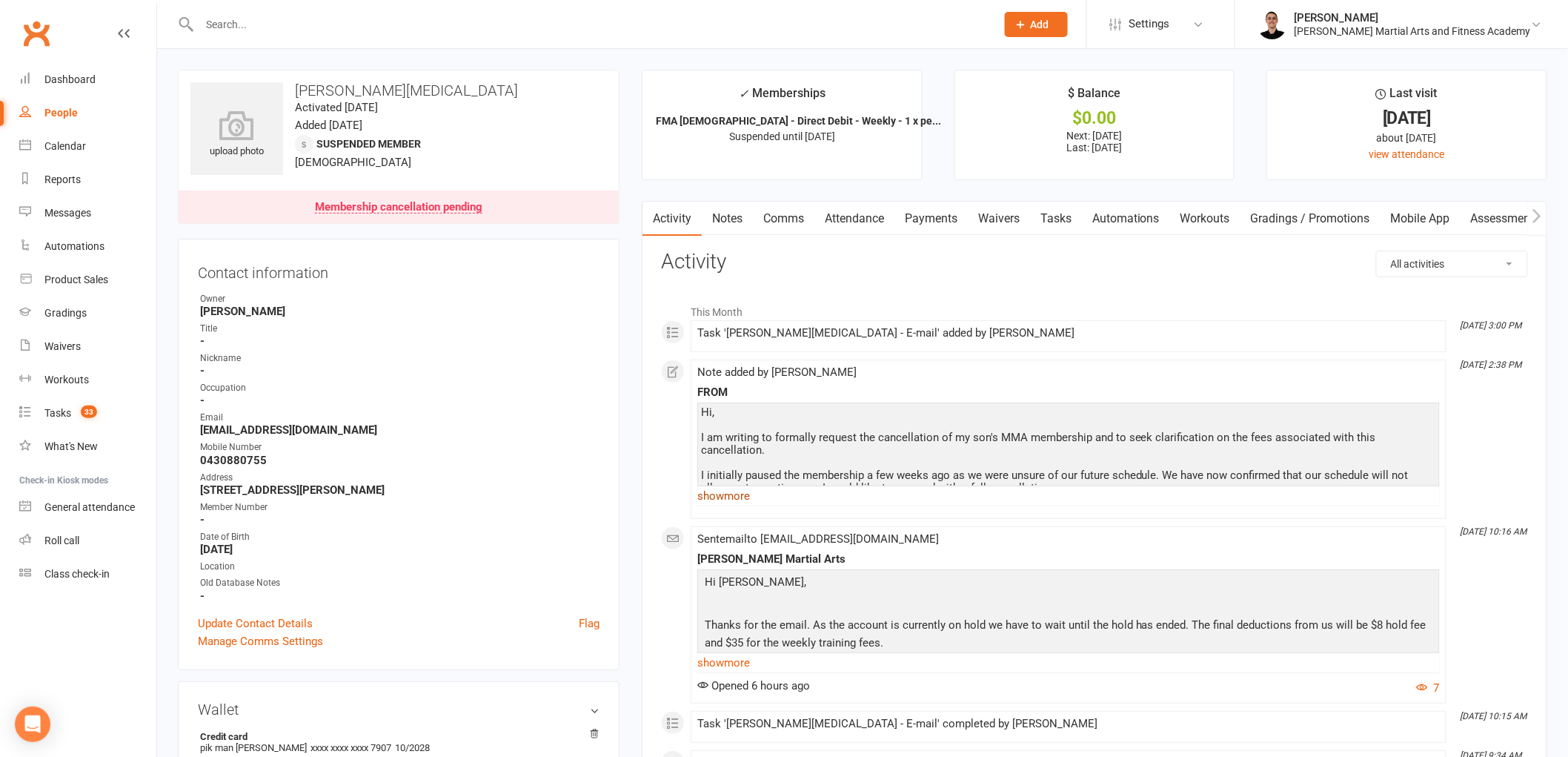
click at [729, 501] on link "show more" at bounding box center [1069, 495] width 743 height 21
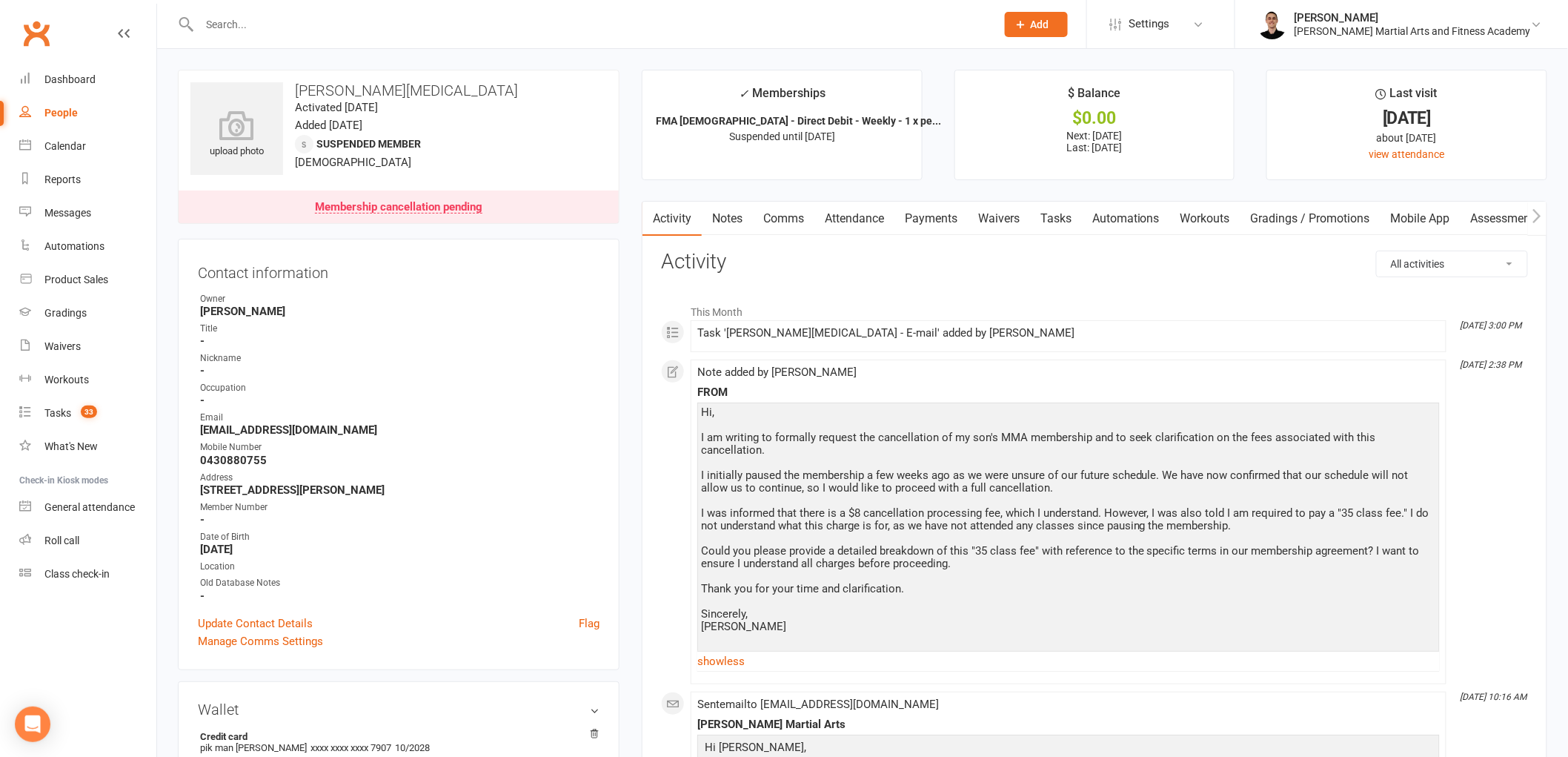
drag, startPoint x: 876, startPoint y: 432, endPoint x: 789, endPoint y: 449, distance: 88.6
click at [789, 449] on div "Hi, I am writing to formally request the cancellation of my son's MMA membershi…" at bounding box center [1069, 526] width 735 height 239
click at [795, 216] on link "Comms" at bounding box center [783, 218] width 61 height 34
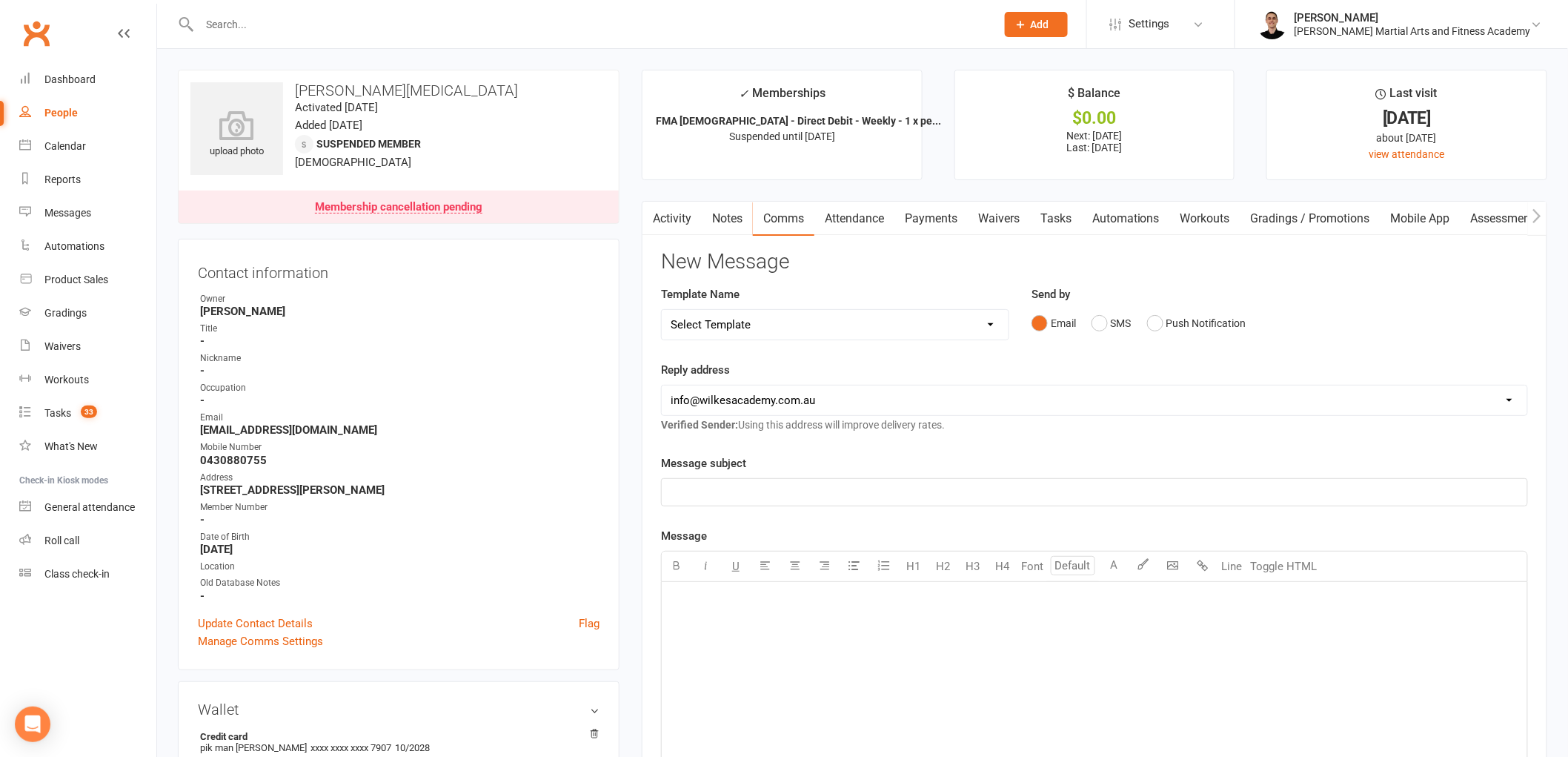
click at [820, 340] on div "Select Template [Email] Birthday Party Enquiry [Email] [DEMOGRAPHIC_DATA] Gradi…" at bounding box center [835, 324] width 348 height 31
click at [828, 314] on select "Select Template [Email] Birthday Party Enquiry [Email] [DEMOGRAPHIC_DATA] Gradi…" at bounding box center [835, 324] width 347 height 29
select select "39"
click at [662, 310] on select "Select Template [Email] Birthday Party Enquiry [Email] [DEMOGRAPHIC_DATA] Gradi…" at bounding box center [835, 324] width 347 height 29
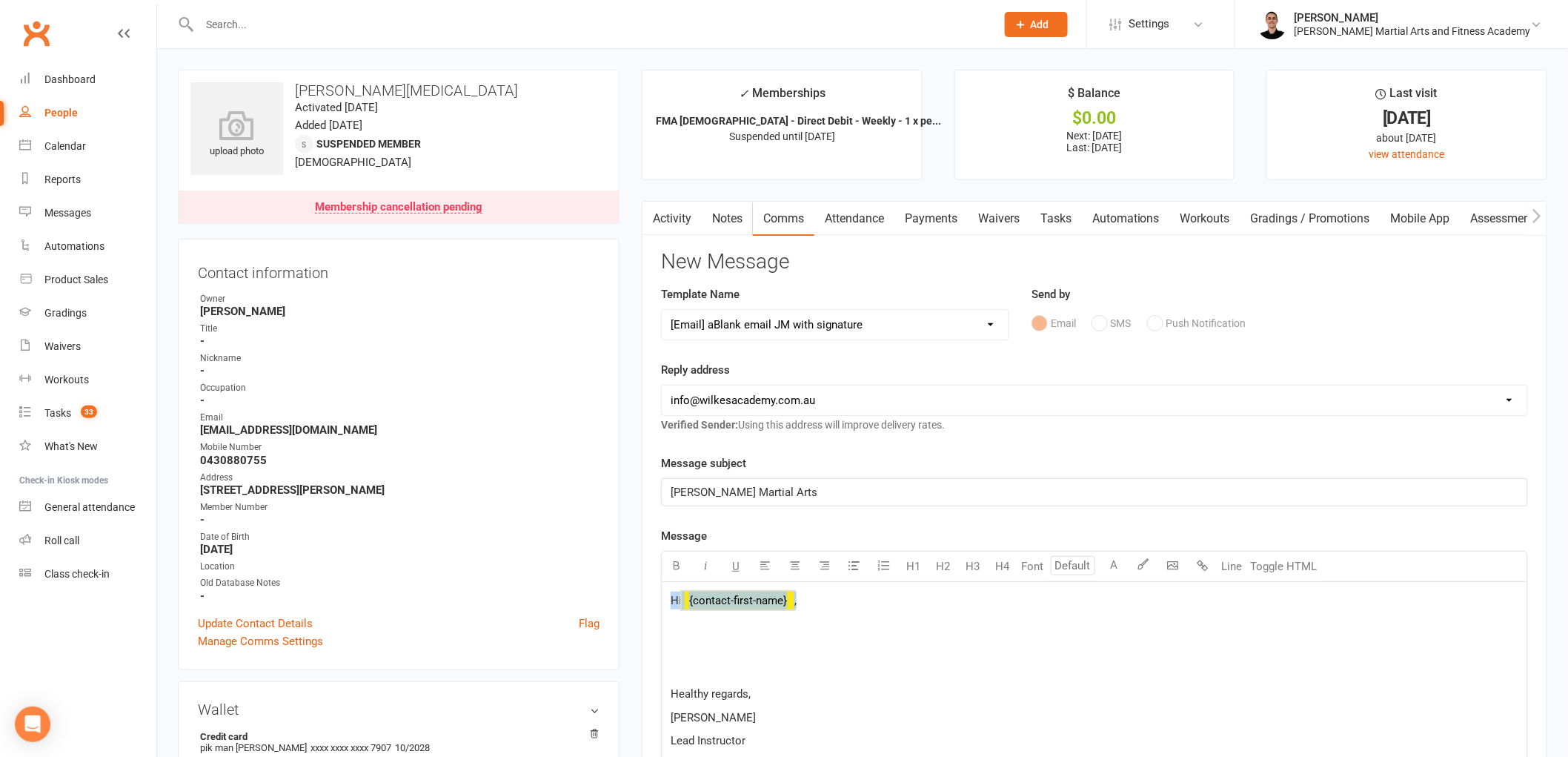
drag, startPoint x: 826, startPoint y: 606, endPoint x: 647, endPoint y: 584, distance: 180.3
click at [647, 584] on div "Activity Notes Comms Attendance Payments Waivers Tasks Automations Workouts Gra…" at bounding box center [1094, 698] width 906 height 995
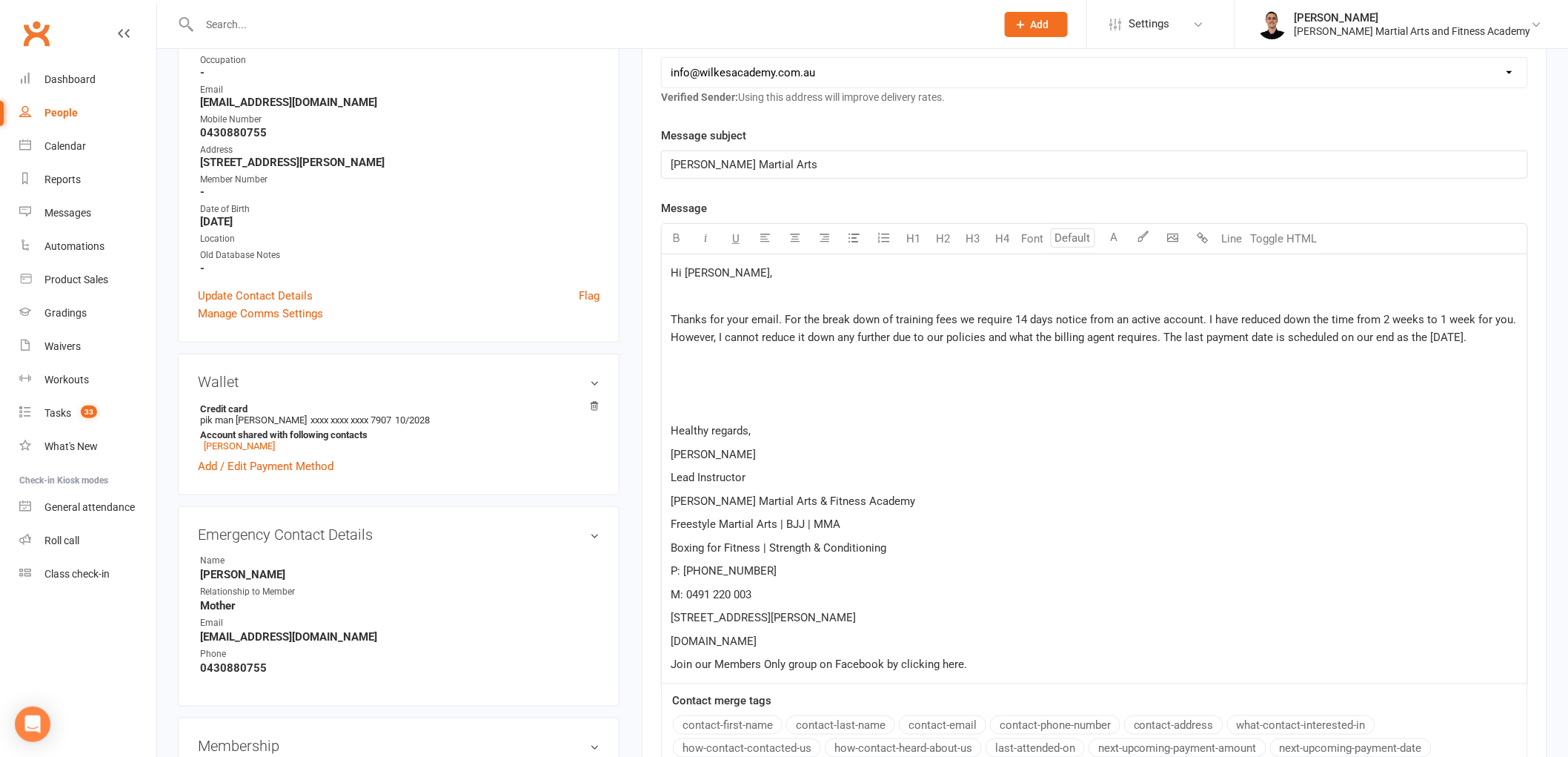
scroll to position [329, 0]
click at [691, 401] on p at bounding box center [1095, 406] width 848 height 18
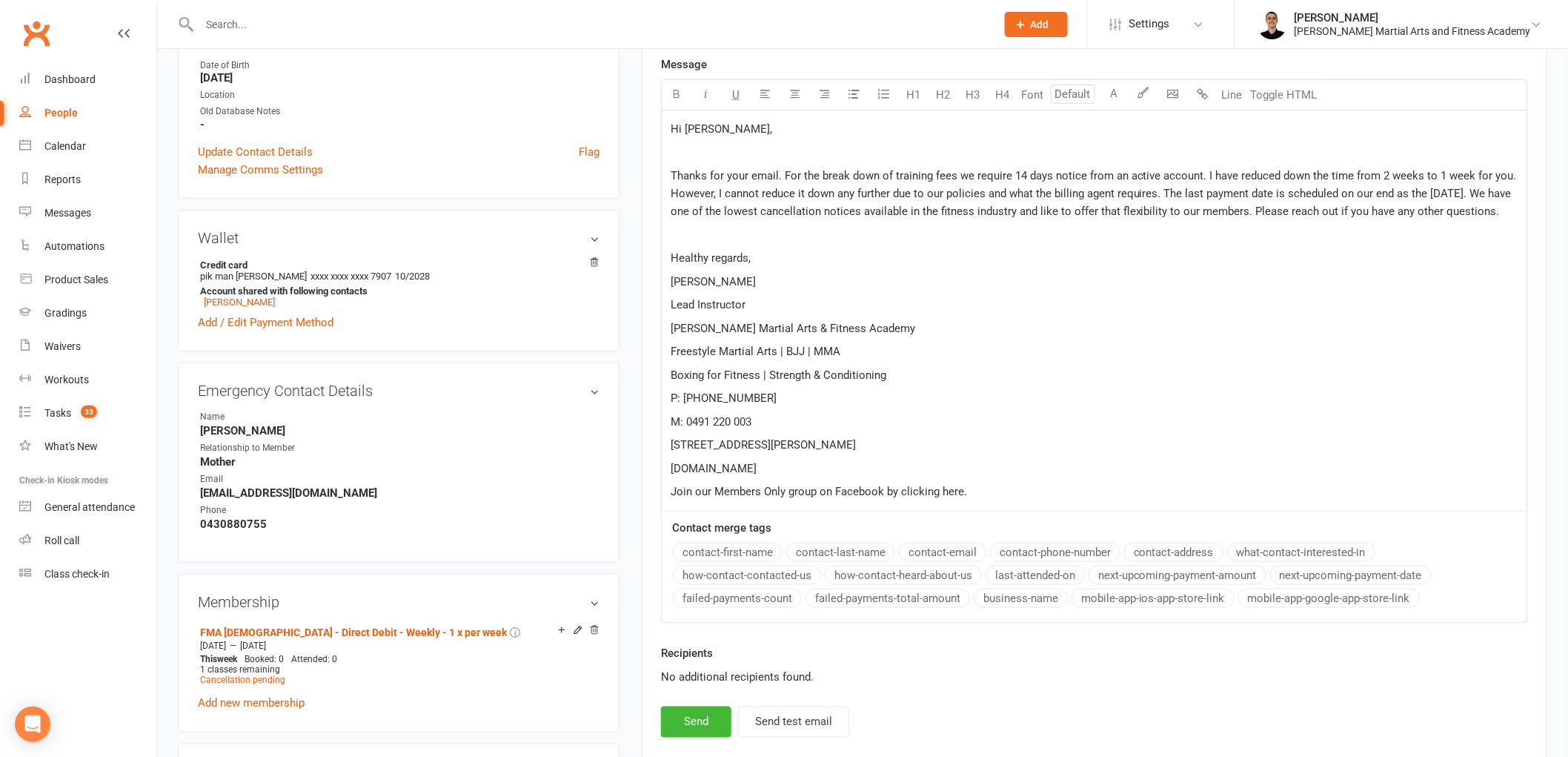
scroll to position [494, 0]
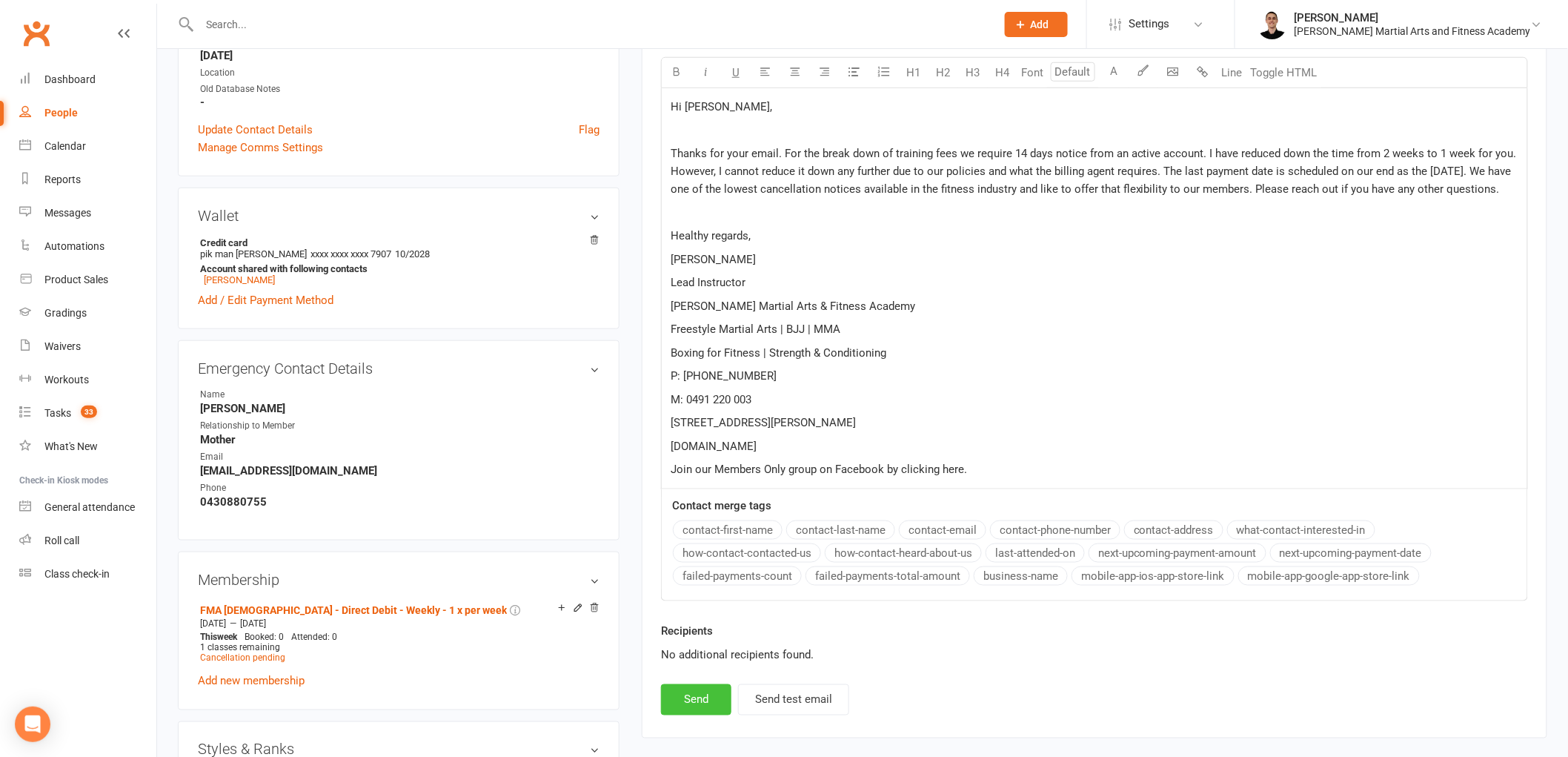
click at [707, 700] on button "Send" at bounding box center [696, 700] width 70 height 31
select select
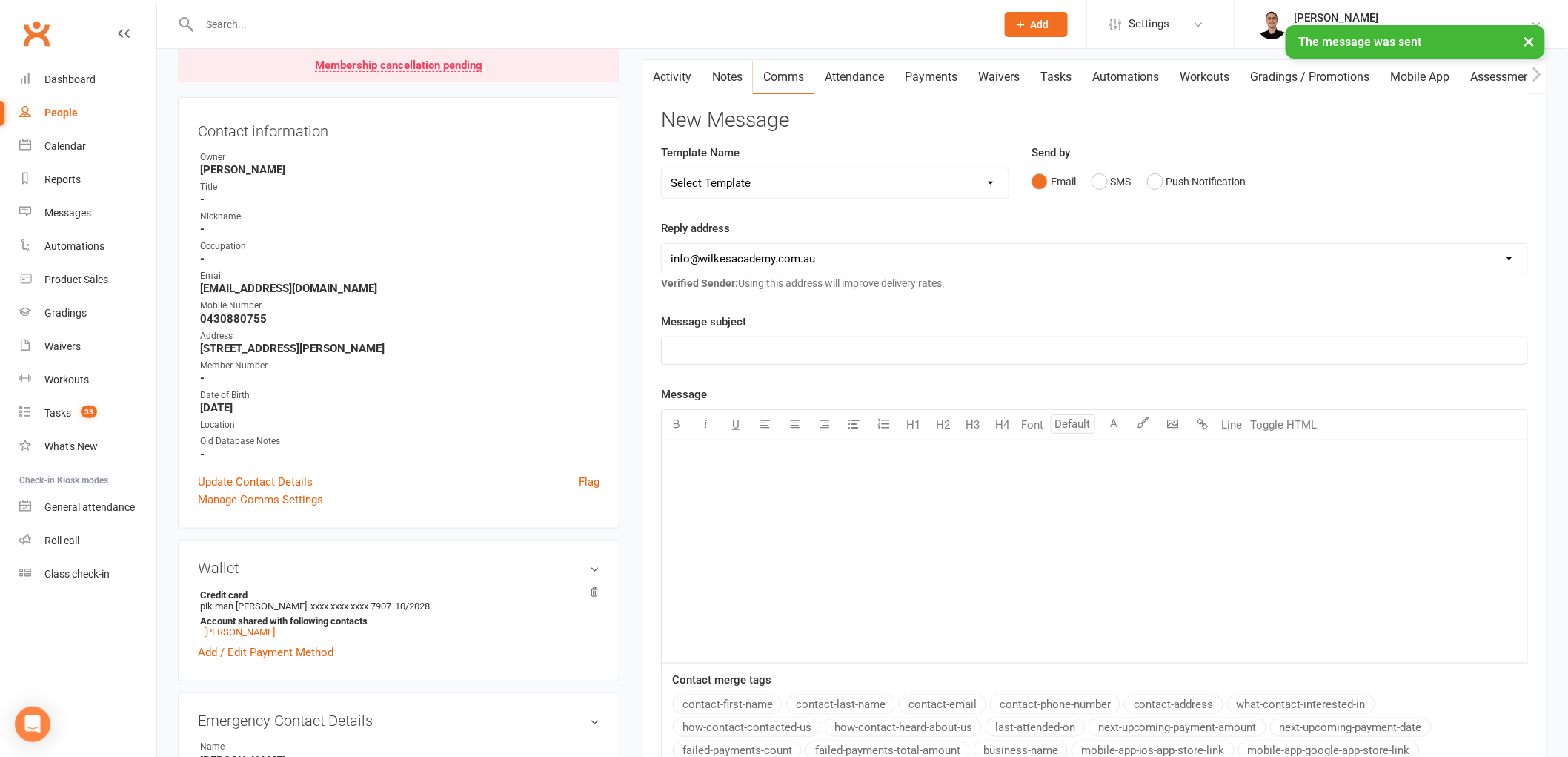
scroll to position [0, 0]
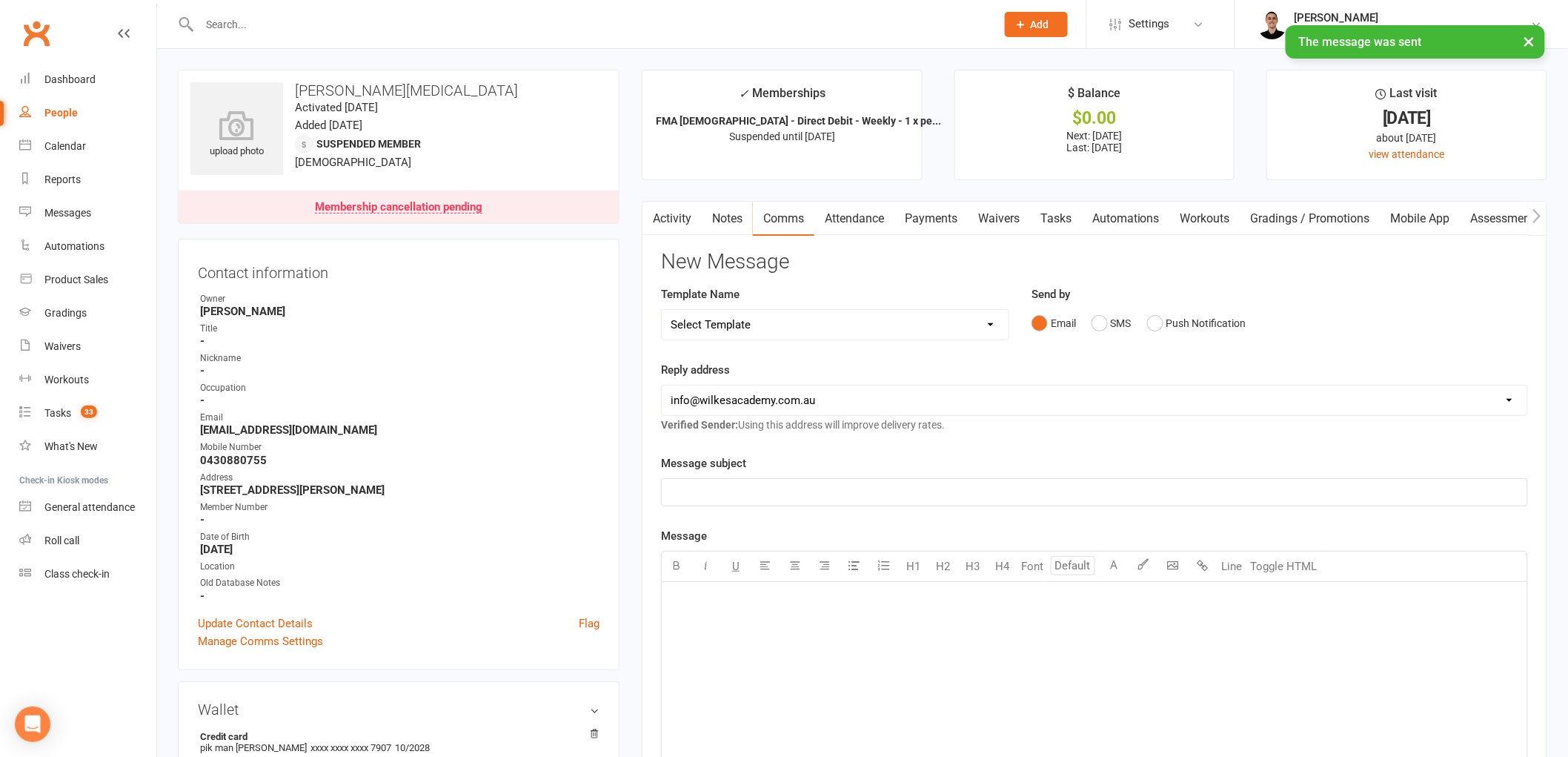
click at [1067, 213] on link "Tasks" at bounding box center [1056, 218] width 52 height 34
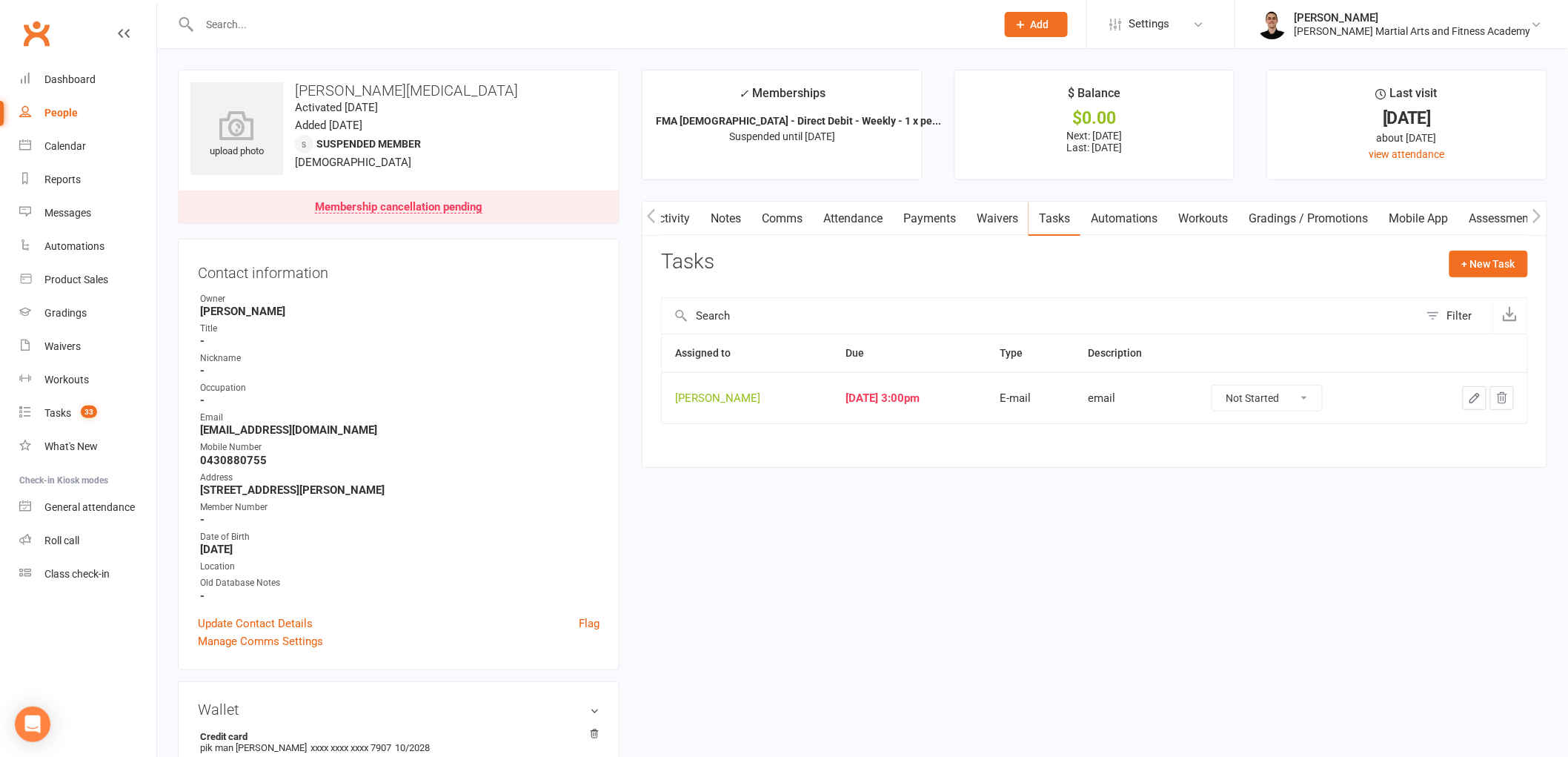
click at [1248, 397] on select "Not Started In Progress Waiting Complete" at bounding box center [1268, 398] width 110 height 26
click at [1229, 386] on select "Not Started In Progress Waiting Complete" at bounding box center [1268, 398] width 110 height 26
select select "unstarted"
